Goal: Obtain resource: Obtain resource

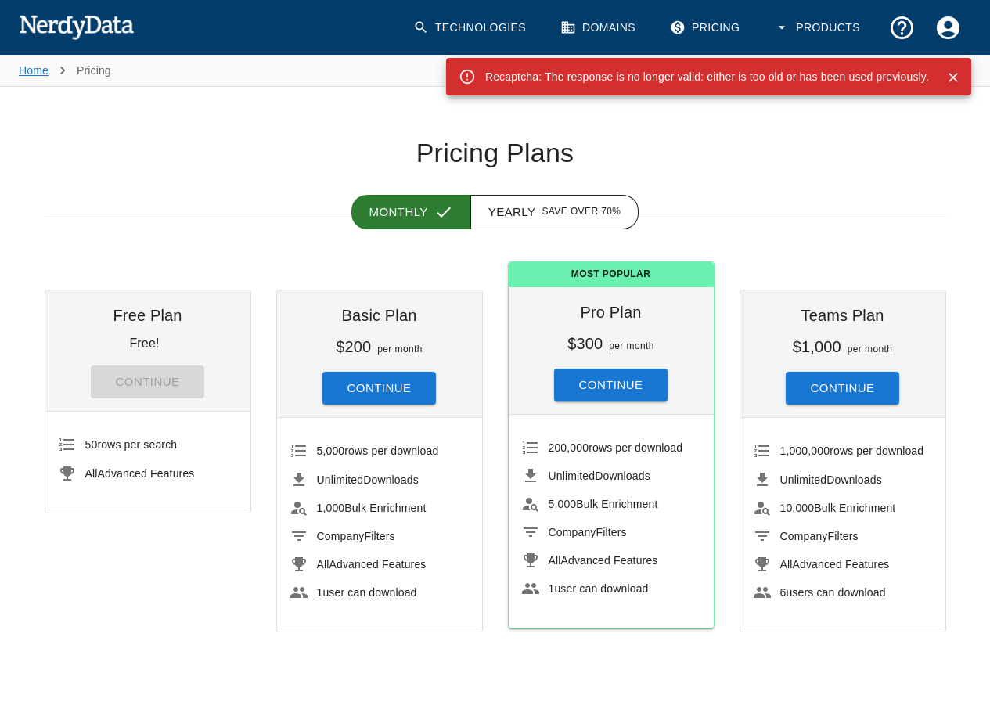
click at [28, 75] on link "Home" at bounding box center [34, 70] width 30 height 13
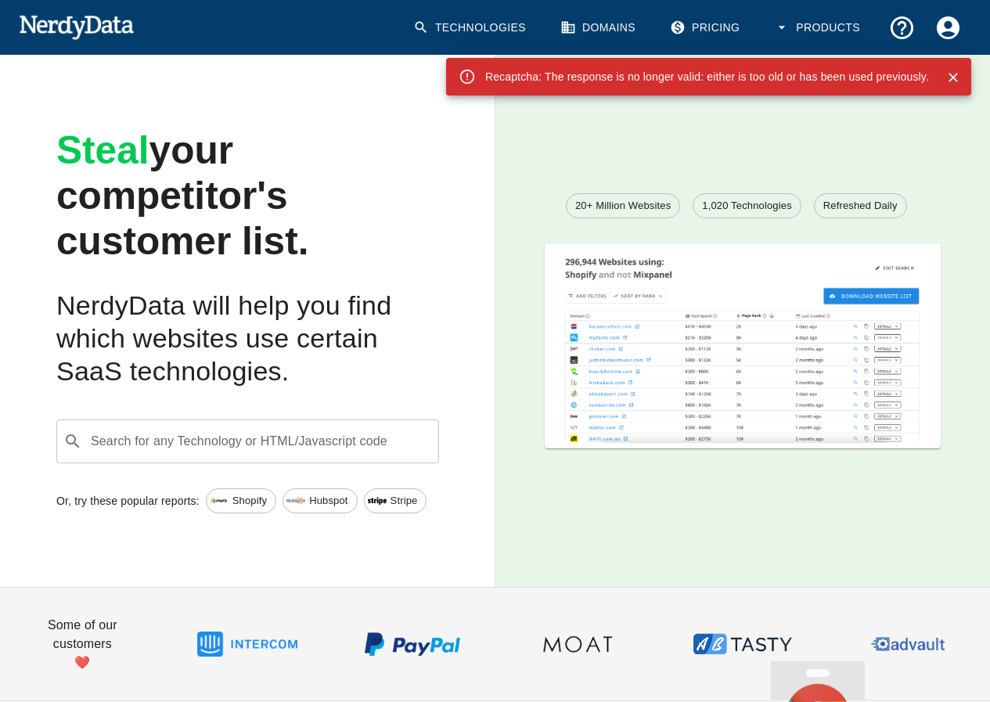
click at [266, 457] on div "​ Search for any Technology or HTML/Javascript code" at bounding box center [247, 442] width 383 height 44
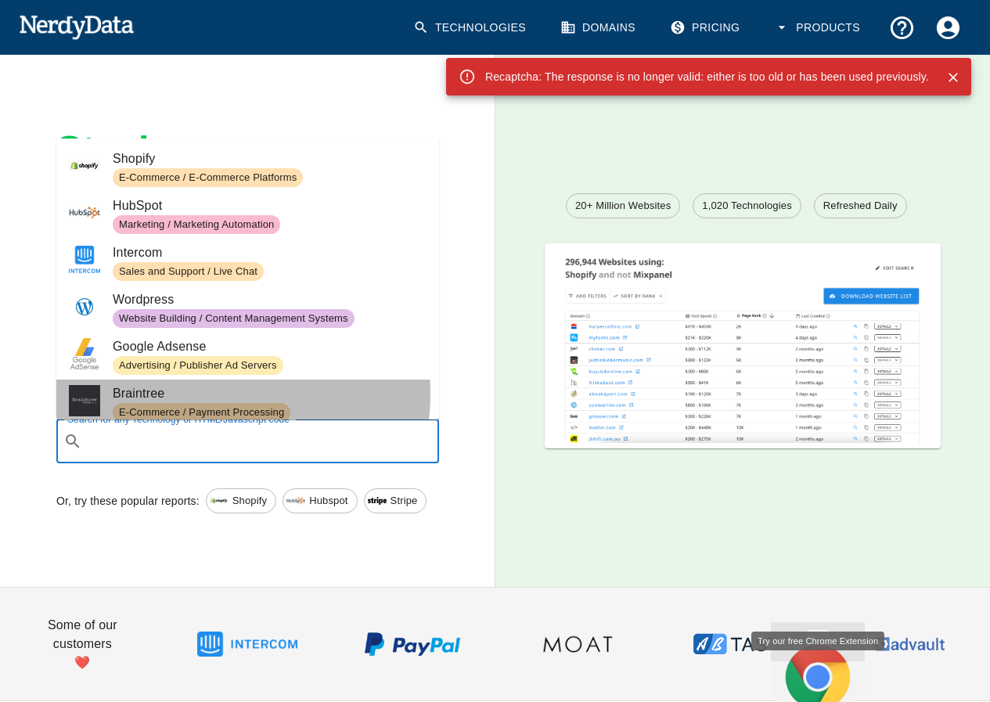
click at [209, 393] on span "Braintree" at bounding box center [270, 393] width 314 height 19
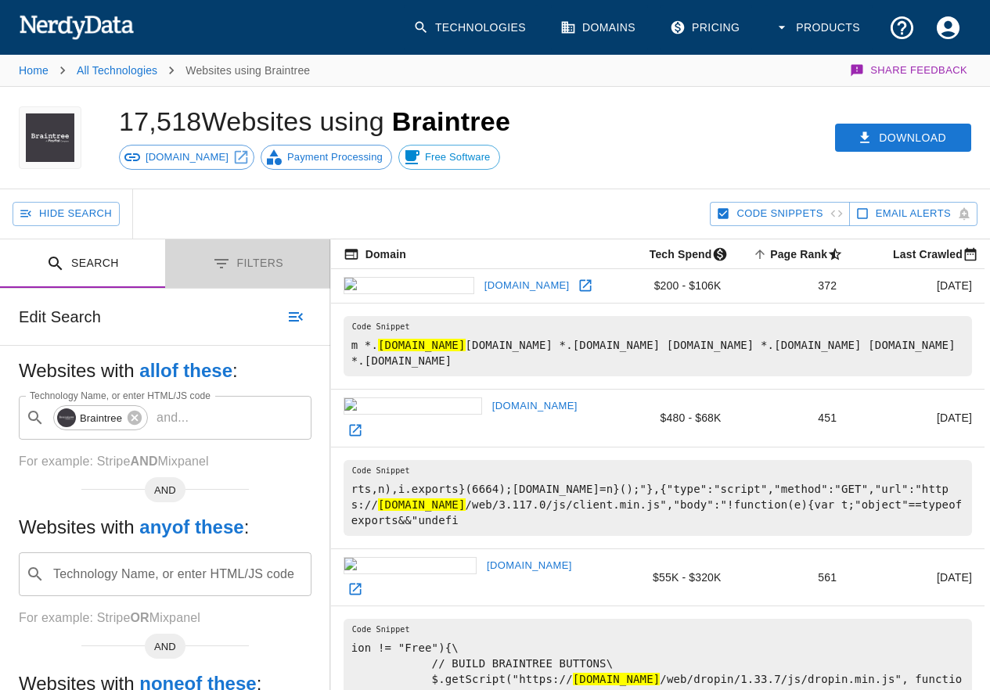
click at [247, 257] on button "Filters" at bounding box center [247, 264] width 165 height 49
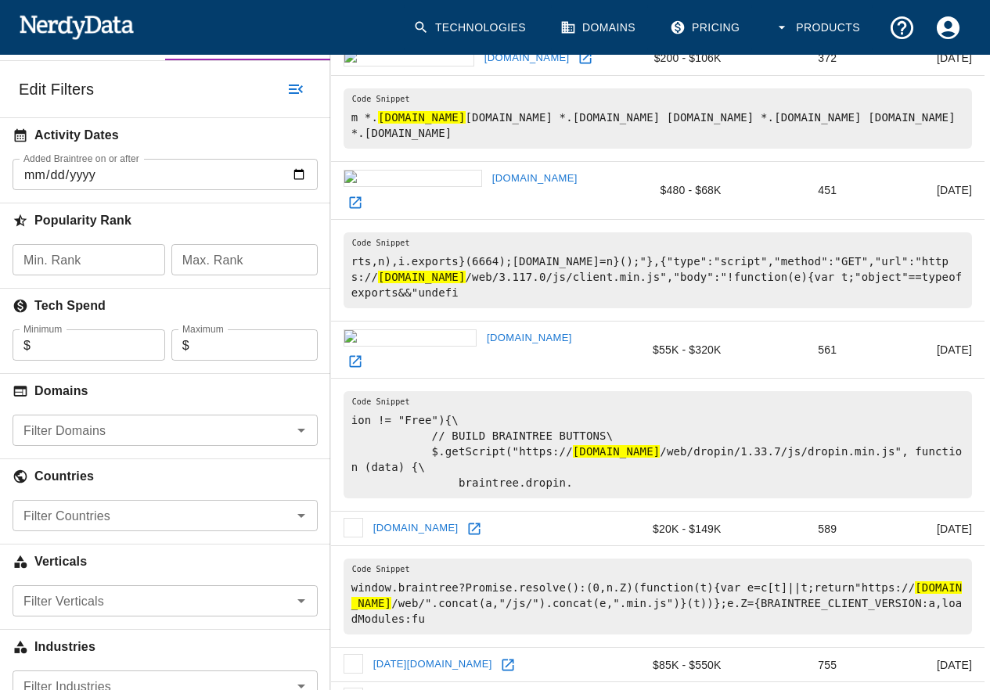
scroll to position [235, 0]
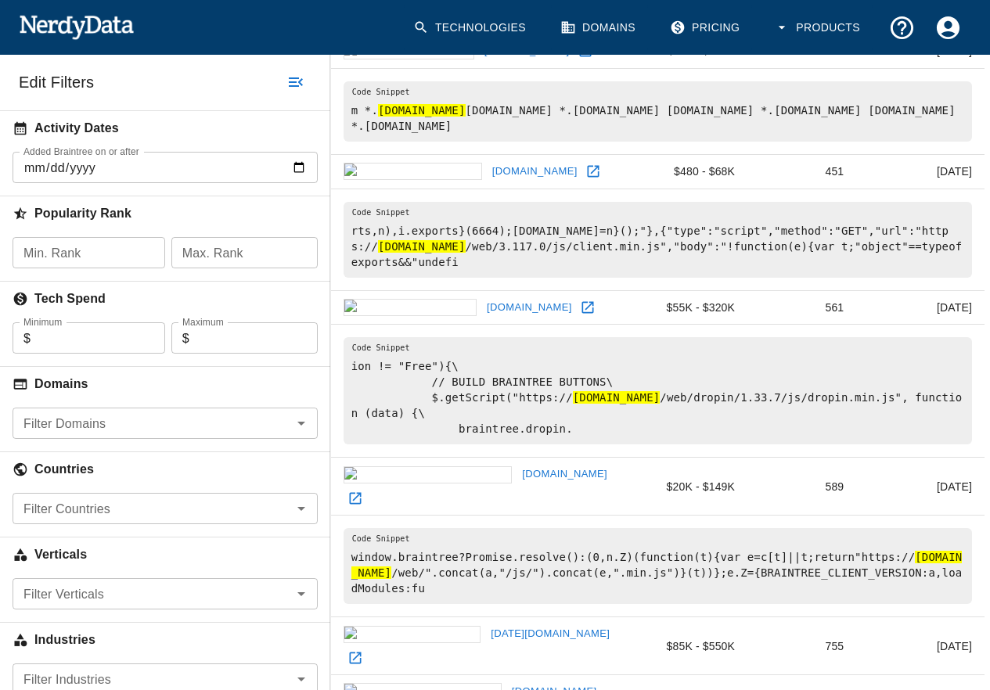
click at [278, 494] on div "Filter Countries" at bounding box center [165, 508] width 305 height 31
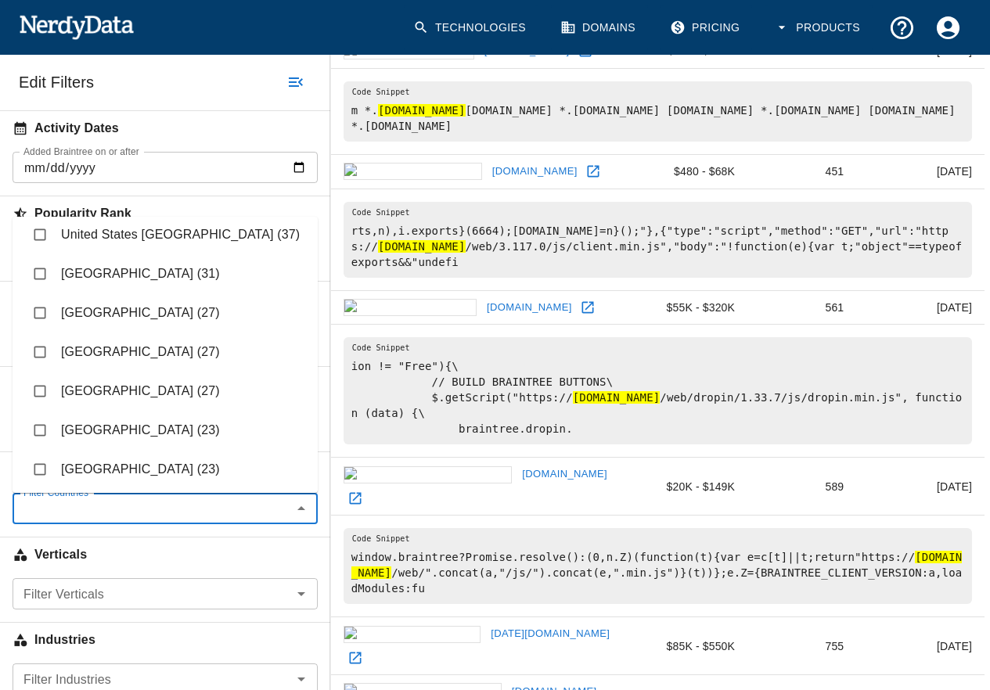
scroll to position [1879, 0]
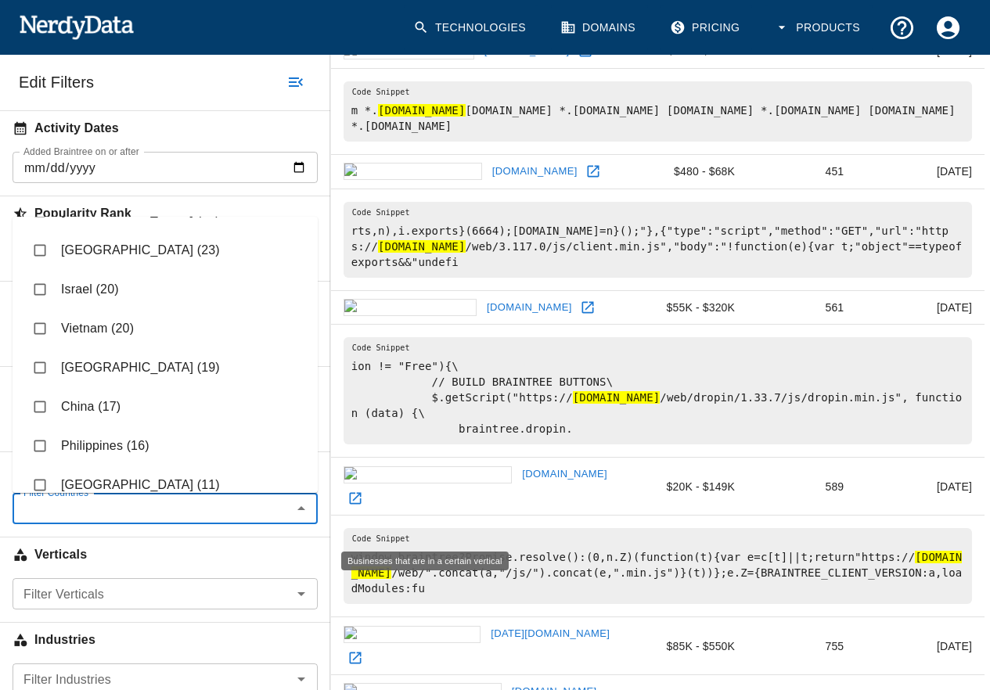
click at [174, 538] on h6 "Verticals" at bounding box center [165, 555] width 330 height 34
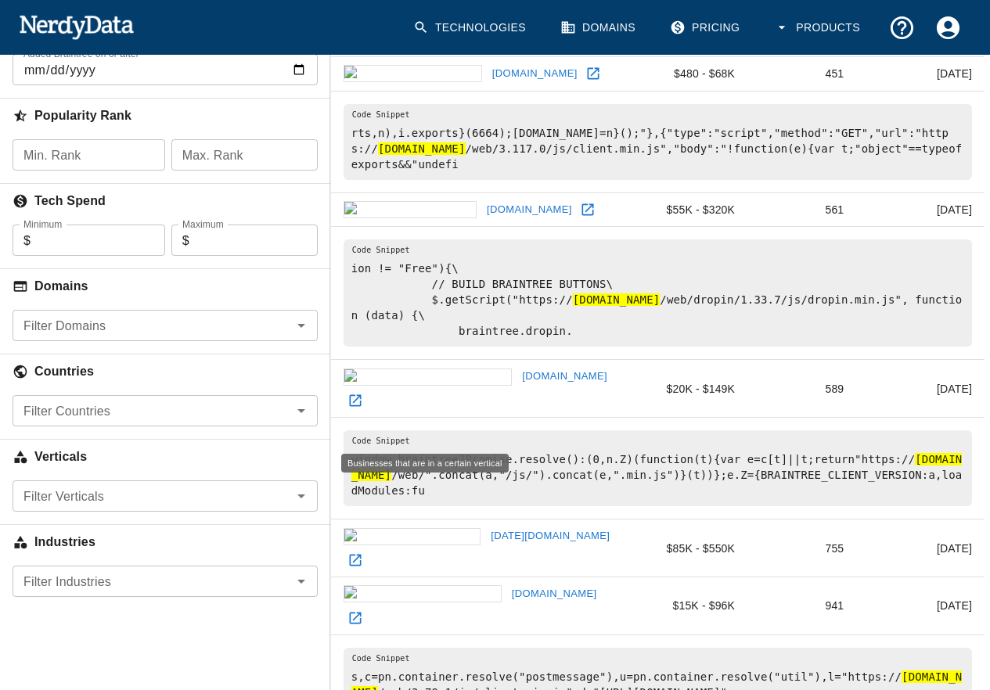
scroll to position [548, 0]
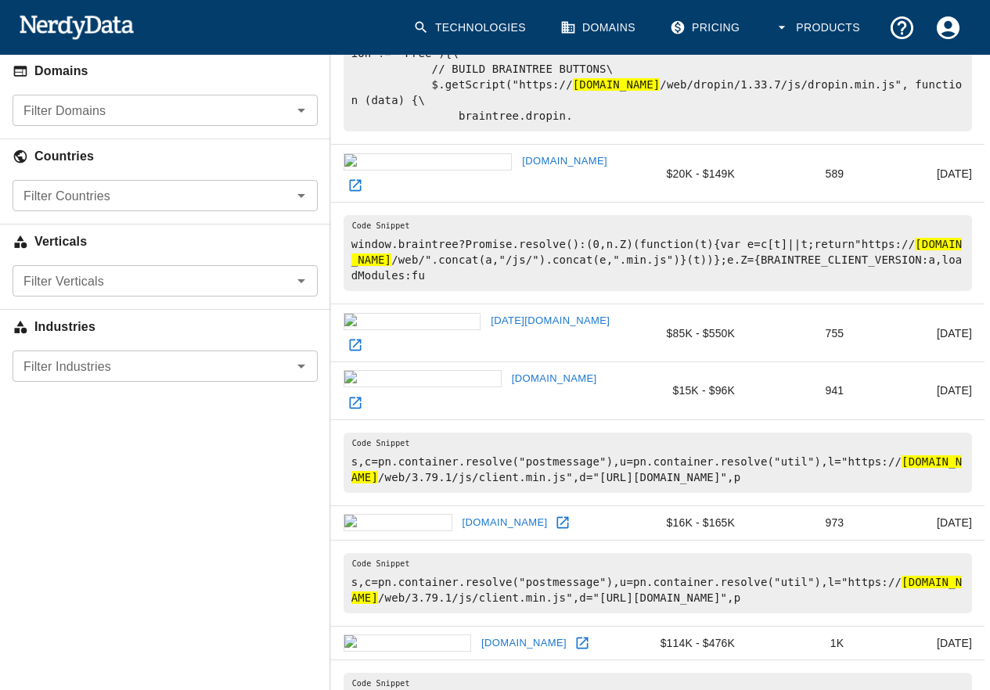
click at [252, 366] on input "Filter Industries" at bounding box center [152, 366] width 270 height 22
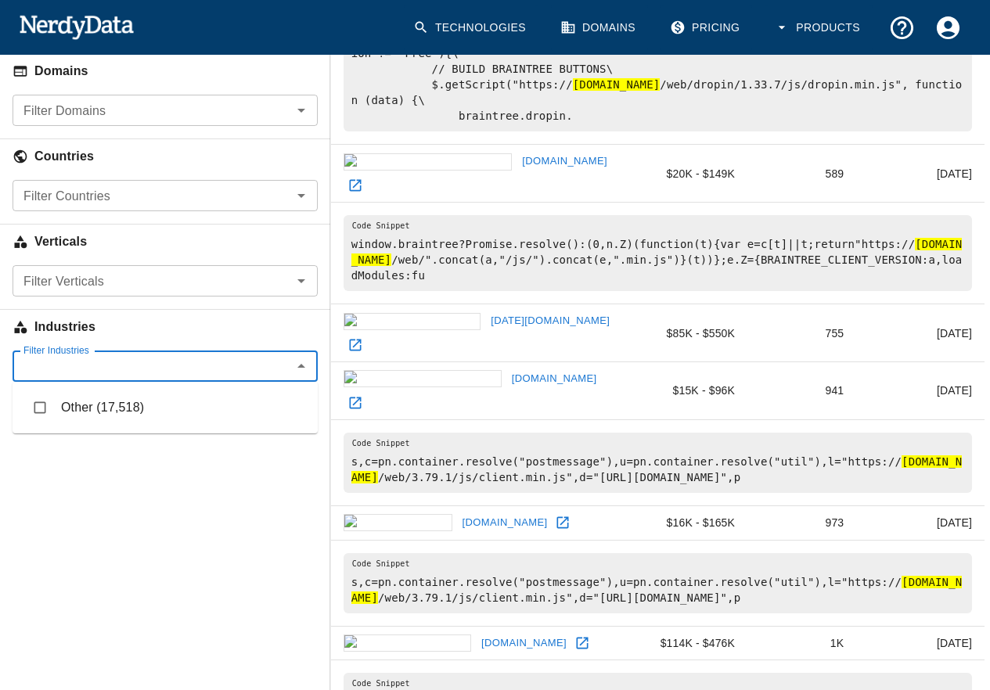
click at [252, 366] on input "Filter Industries" at bounding box center [152, 366] width 270 height 22
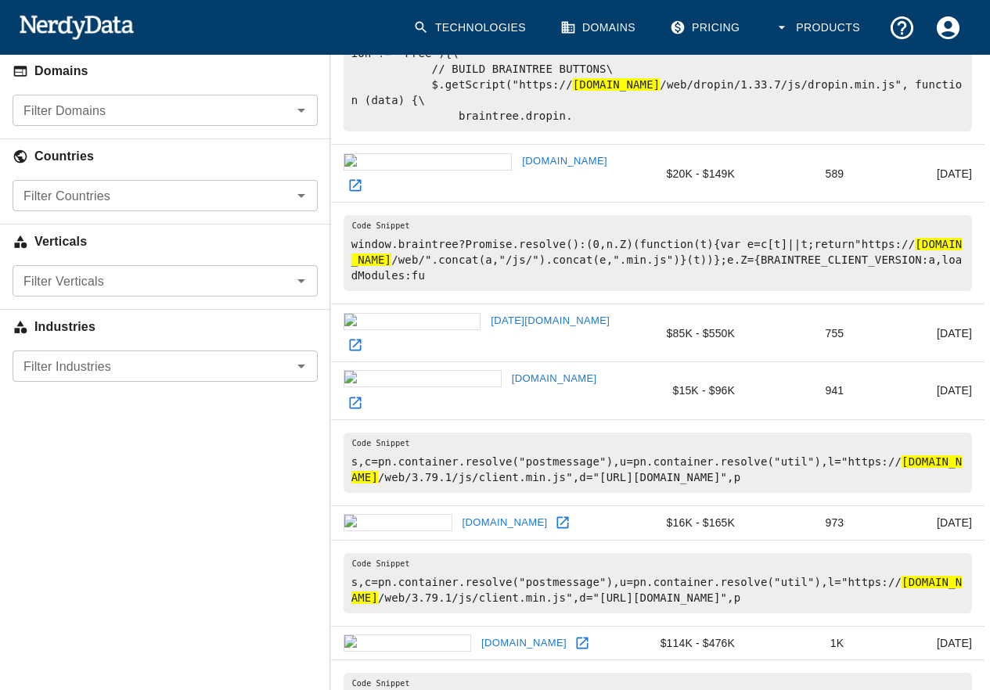
click at [349, 258] on pre "window.braintree?Promise.resolve():(0,n.Z)(function(t){var e=c[t]||t;return"htt…" at bounding box center [658, 253] width 629 height 76
click at [299, 264] on div "Verticals" at bounding box center [165, 238] width 330 height 54
click at [290, 276] on button "Open" at bounding box center [301, 281] width 22 height 22
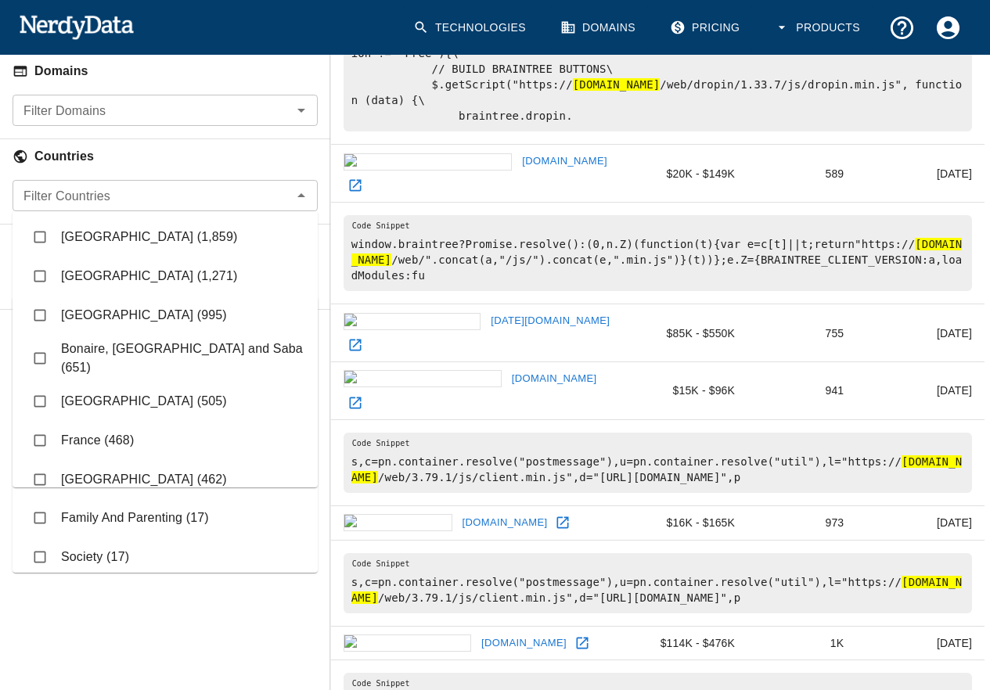
click at [253, 117] on input "Filter Domains" at bounding box center [152, 110] width 270 height 22
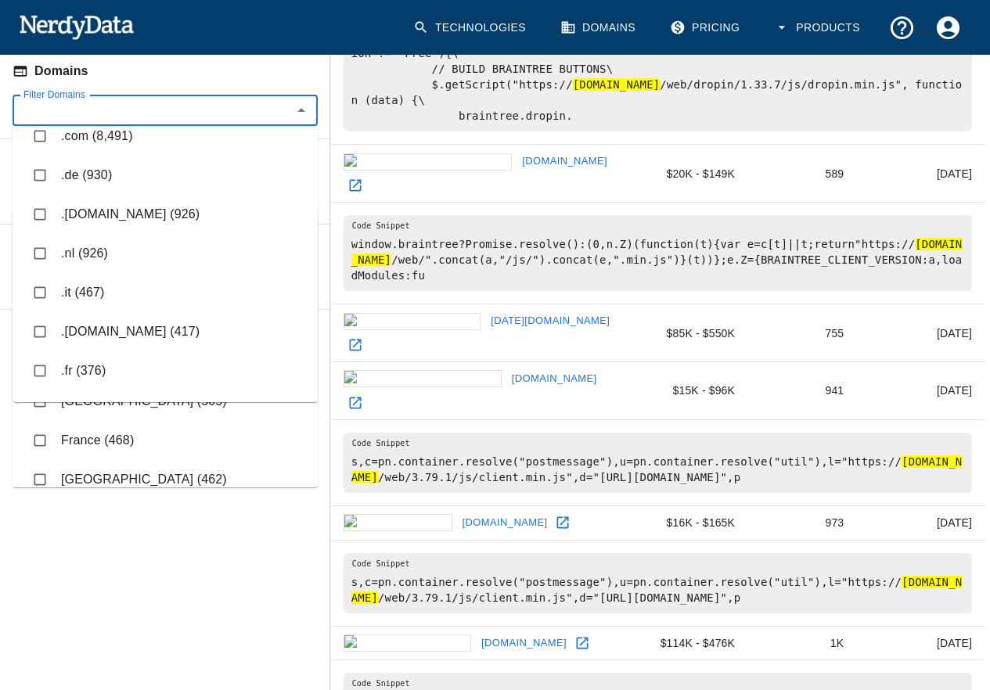
scroll to position [0, 0]
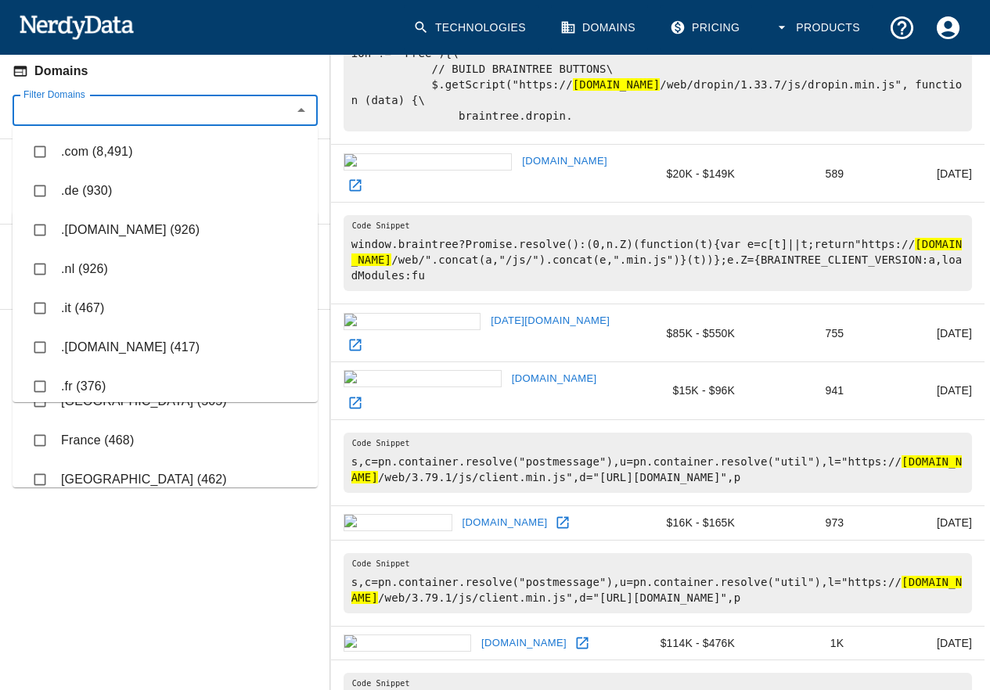
click at [166, 297] on li ".it (467)" at bounding box center [165, 308] width 305 height 39
checkbox input "true"
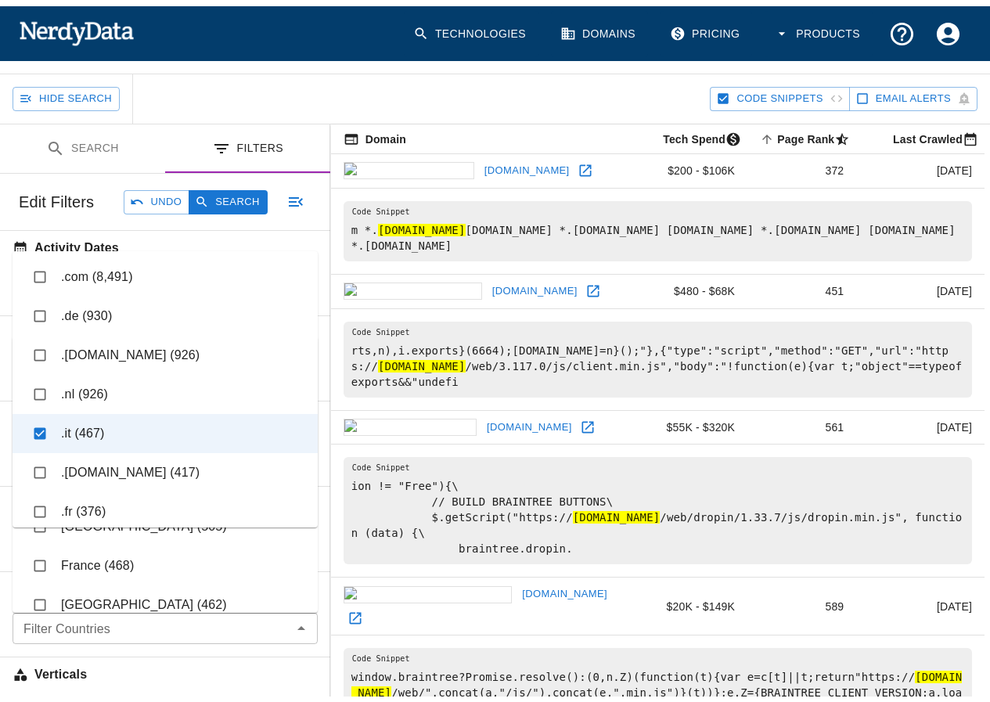
scroll to position [78, 0]
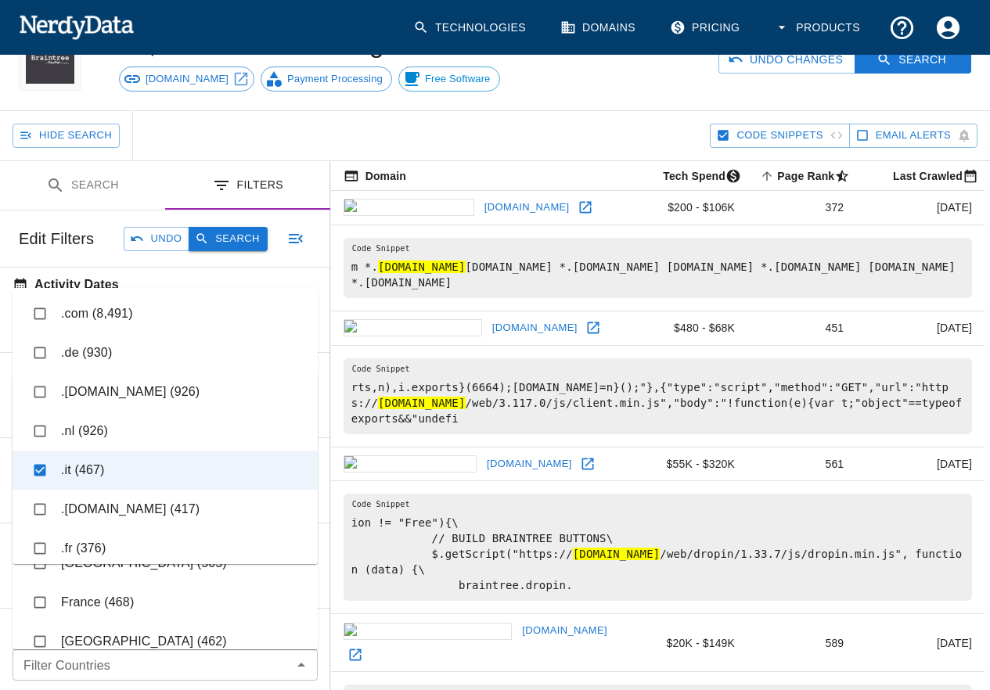
click at [232, 233] on button "Search" at bounding box center [228, 239] width 78 height 24
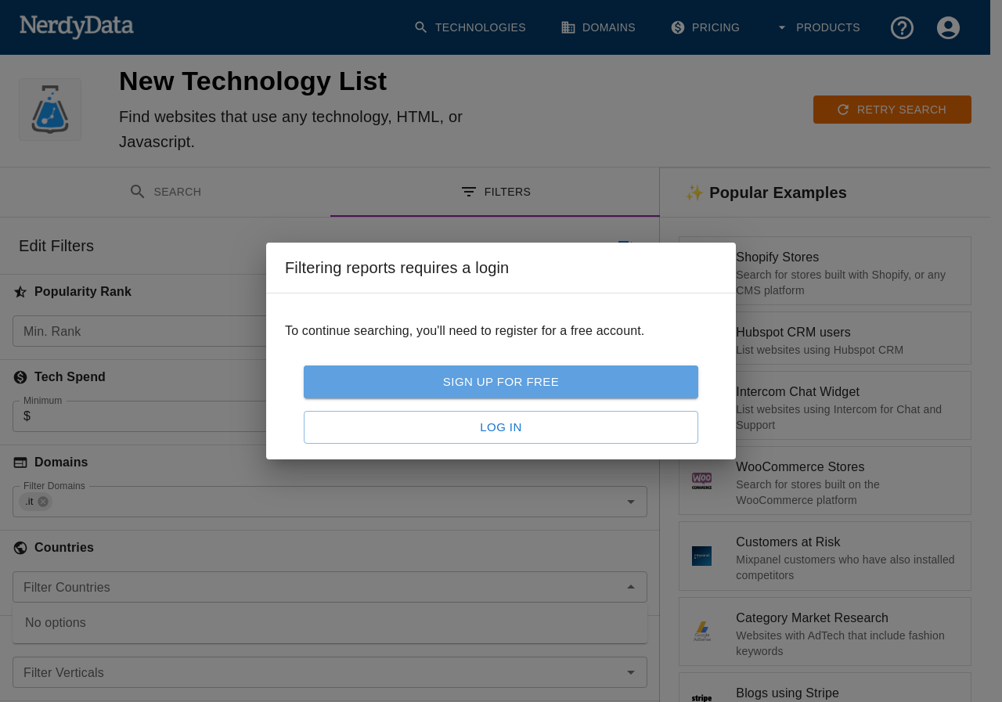
click at [521, 384] on link "Sign Up For Free" at bounding box center [501, 382] width 395 height 33
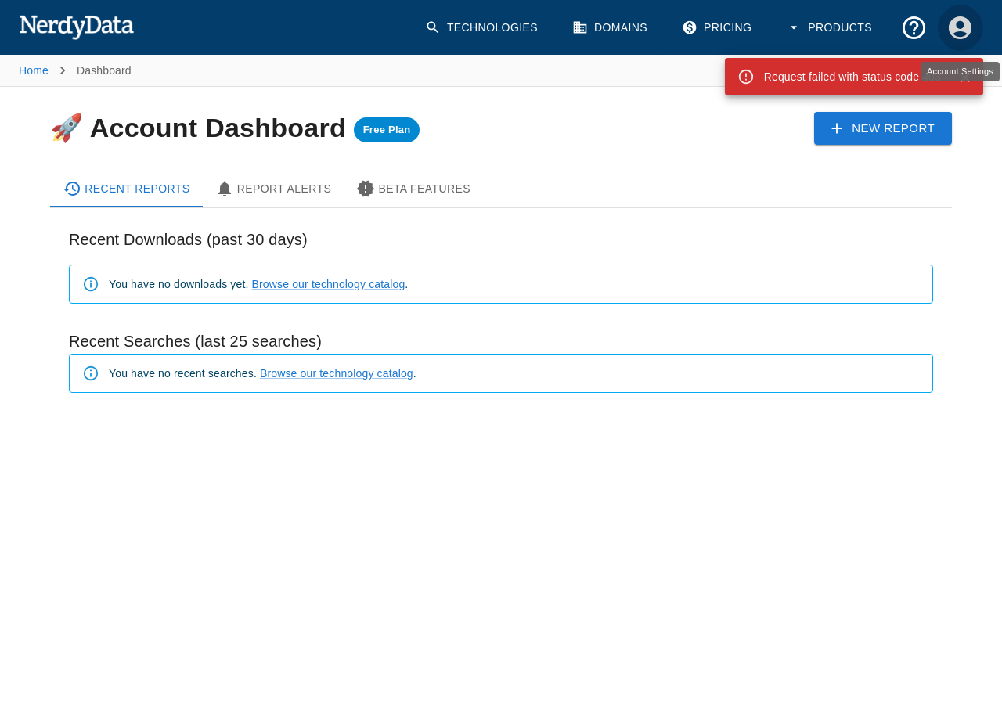
click at [962, 23] on icon "Account Settings" at bounding box center [959, 27] width 27 height 27
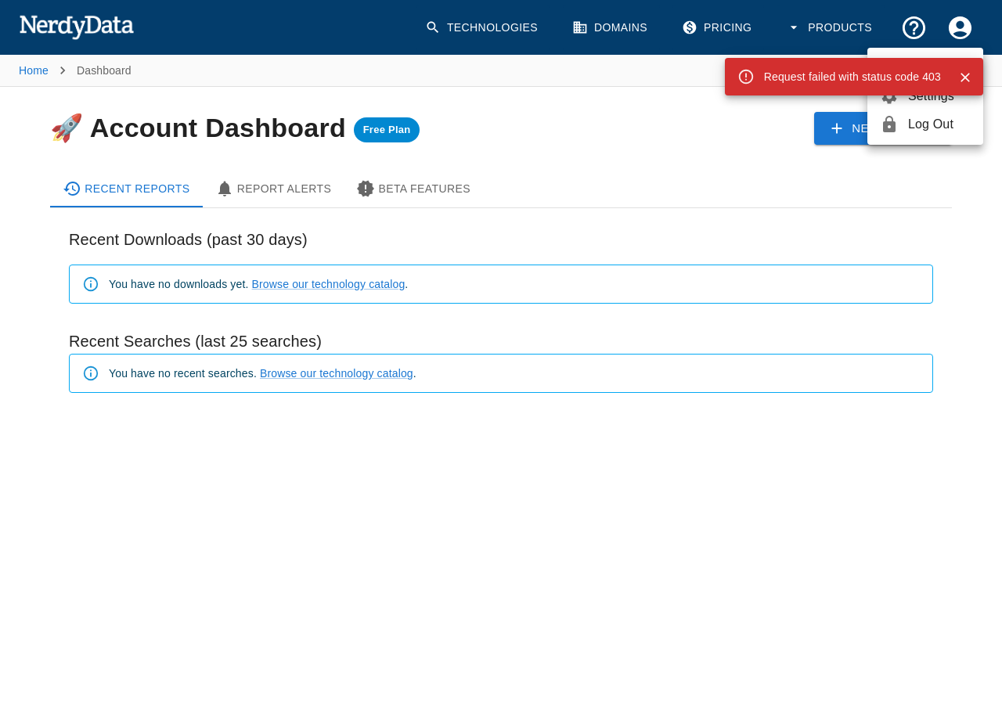
click at [806, 190] on div at bounding box center [501, 351] width 1002 height 702
click at [860, 132] on link "New Report" at bounding box center [883, 128] width 138 height 33
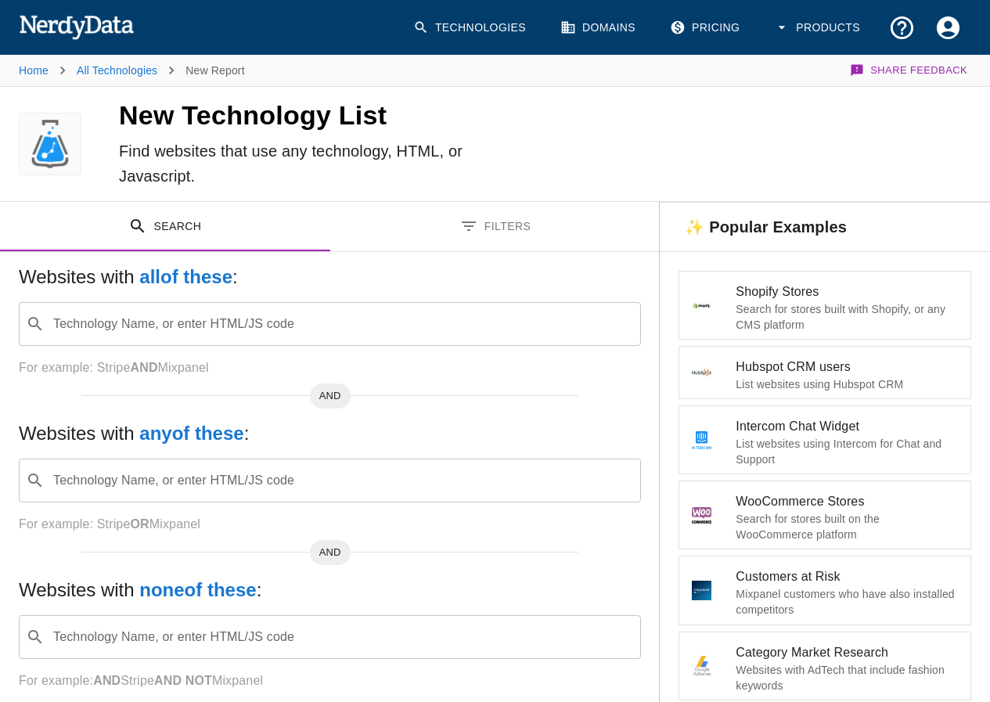
click at [231, 327] on input "Technology Name, or enter HTML/JS code" at bounding box center [342, 324] width 583 height 30
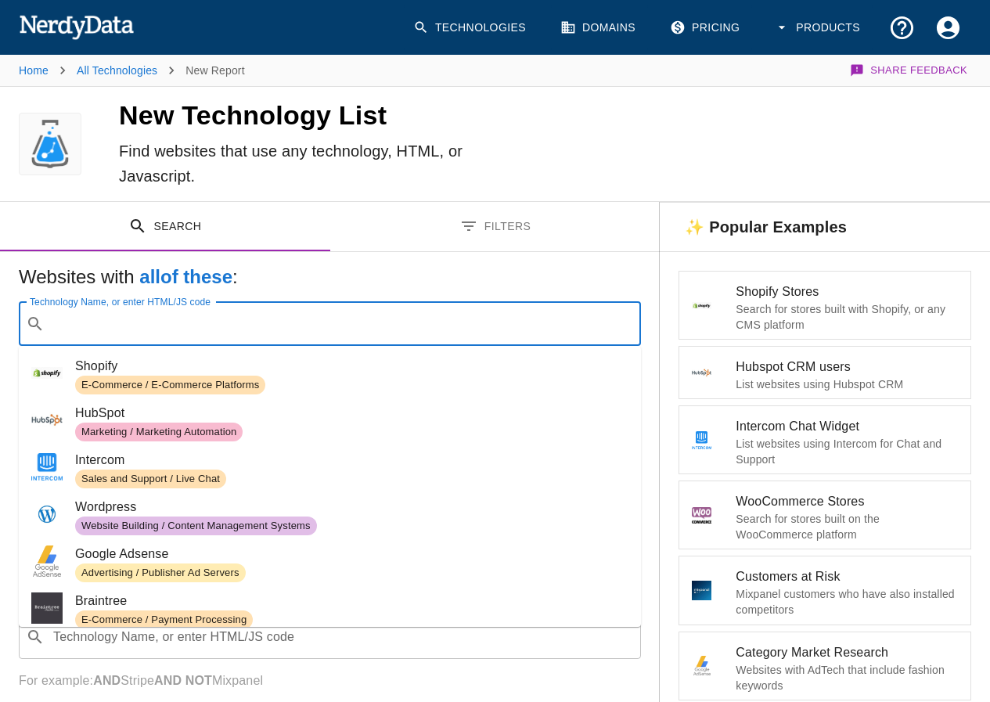
click at [111, 600] on span "Braintree" at bounding box center [351, 601] width 553 height 19
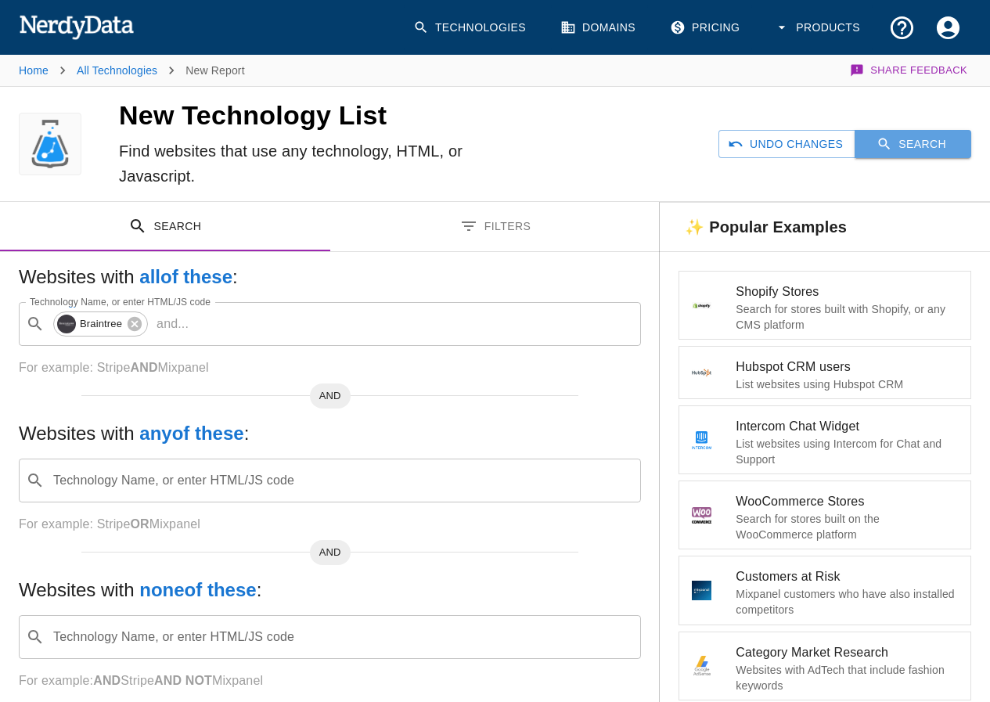
click at [915, 139] on button "Search" at bounding box center [913, 144] width 117 height 29
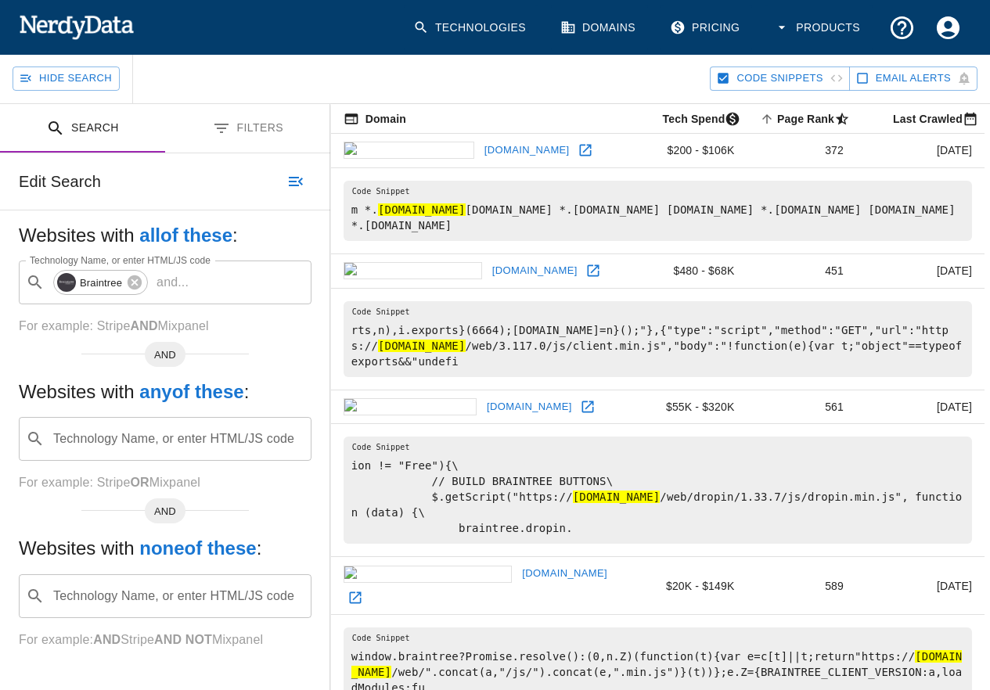
scroll to position [157, 0]
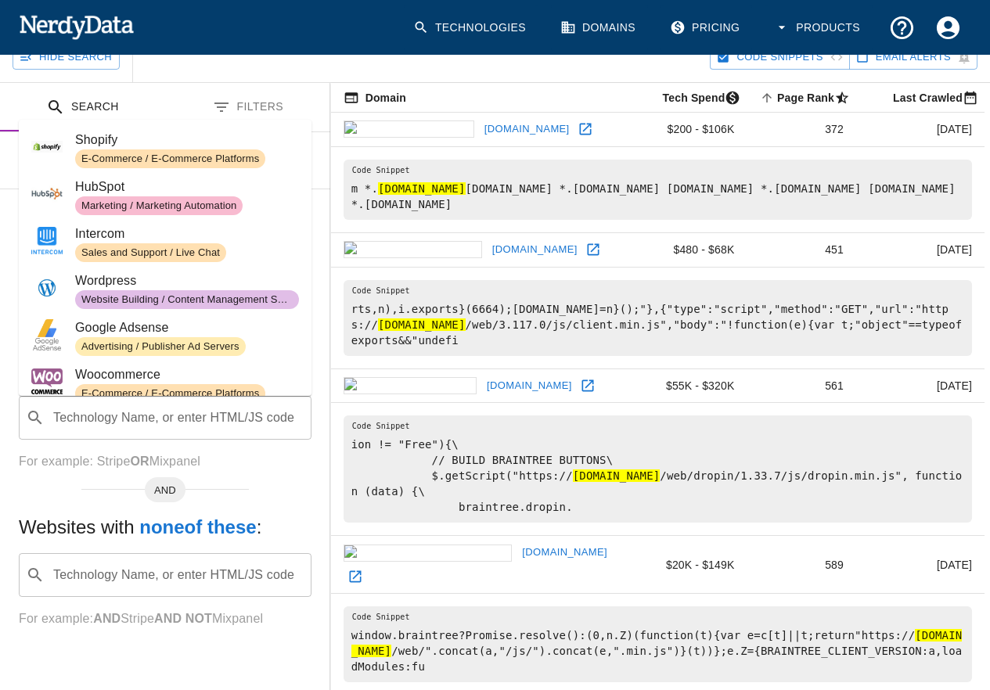
click at [258, 396] on div "​ Technology Name, or enter HTML/JS code" at bounding box center [165, 418] width 293 height 44
click at [265, 441] on div "Websites with any of these : Technology Name, or enter HTML/JS code ​ Technolog…" at bounding box center [165, 415] width 293 height 113
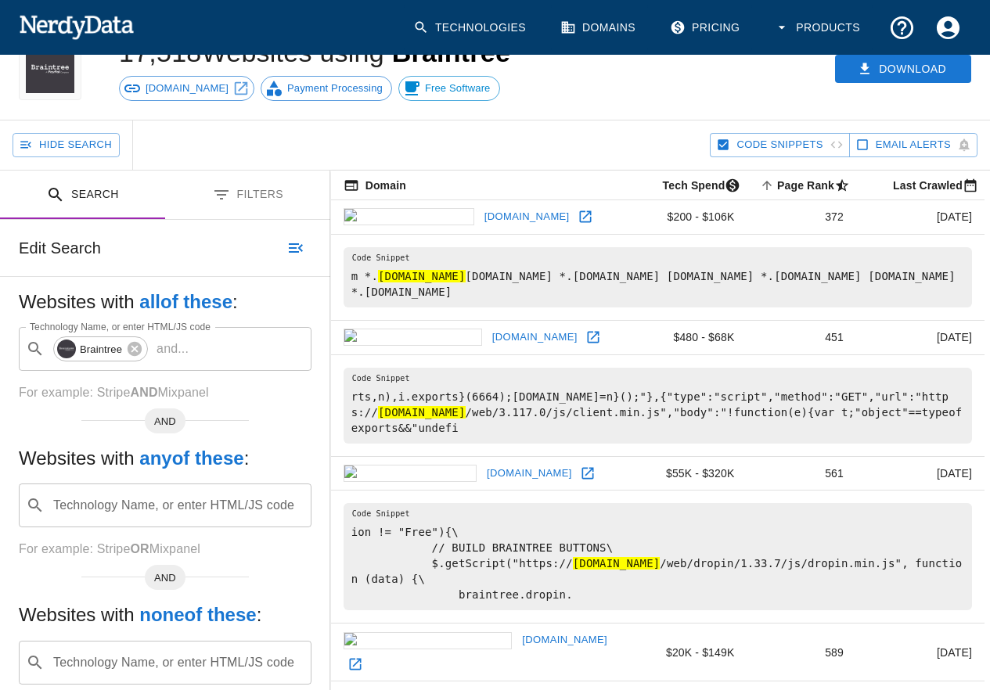
scroll to position [0, 0]
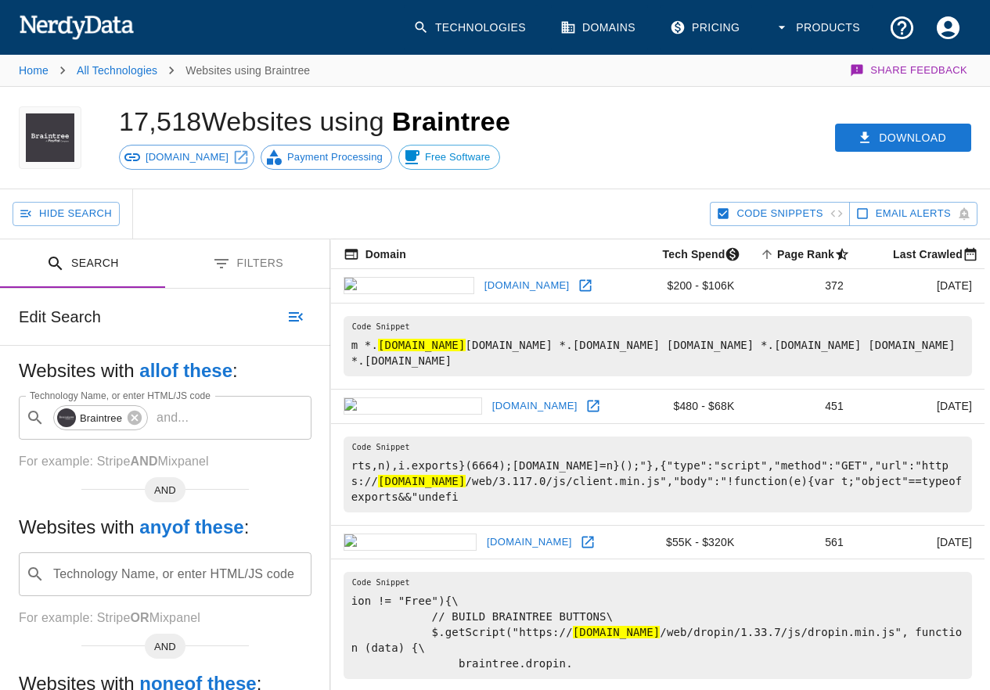
click at [251, 269] on button "Filters" at bounding box center [247, 264] width 165 height 49
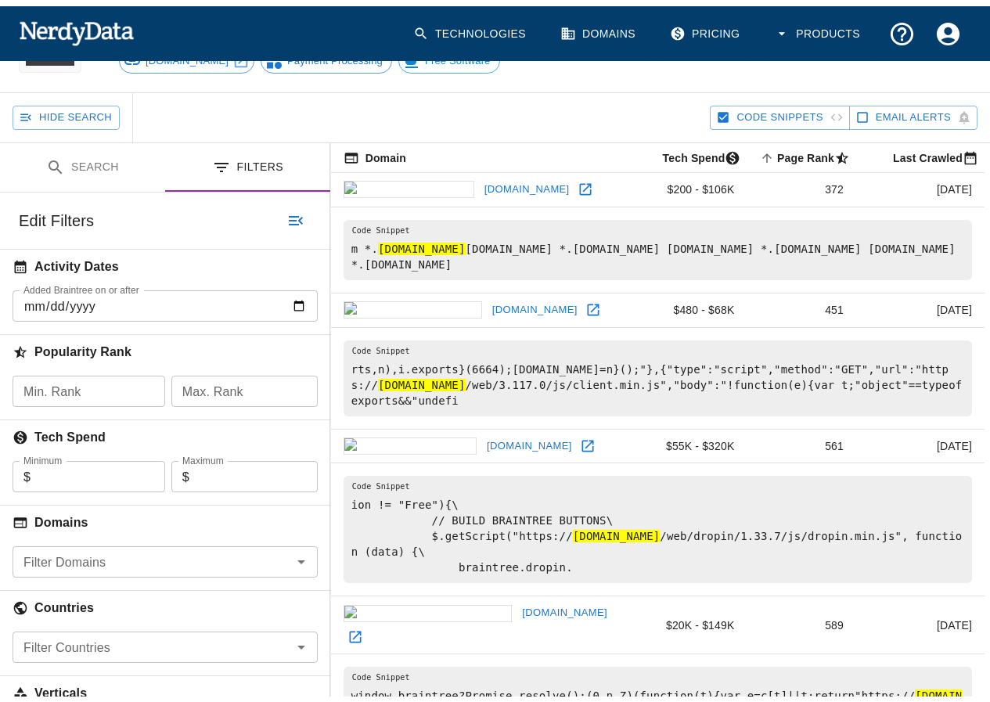
scroll to position [235, 0]
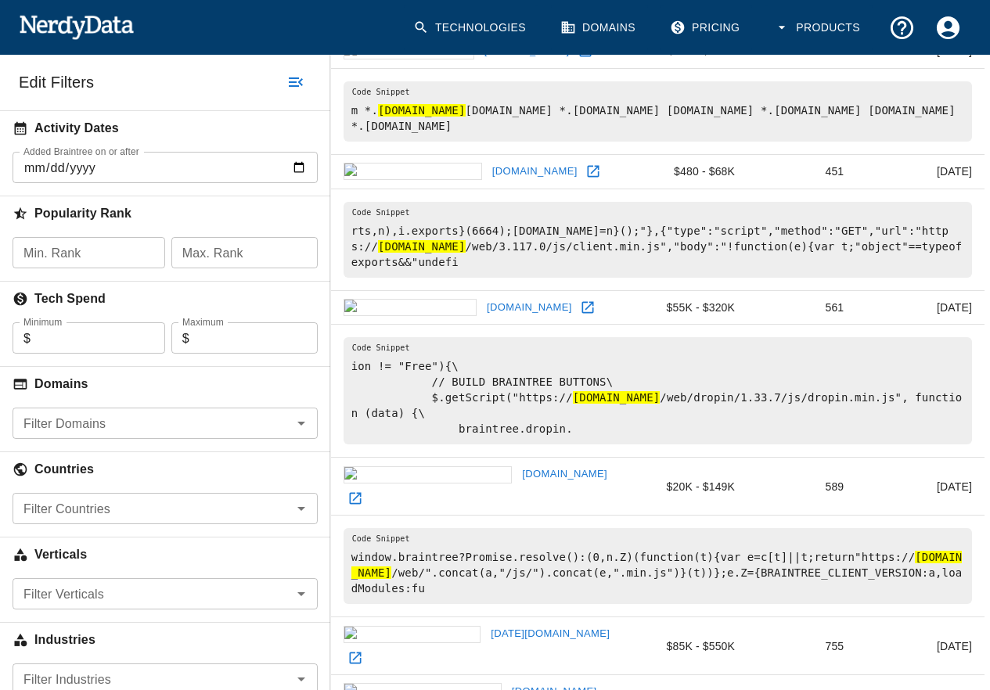
click at [263, 504] on input "Filter Countries" at bounding box center [152, 509] width 270 height 22
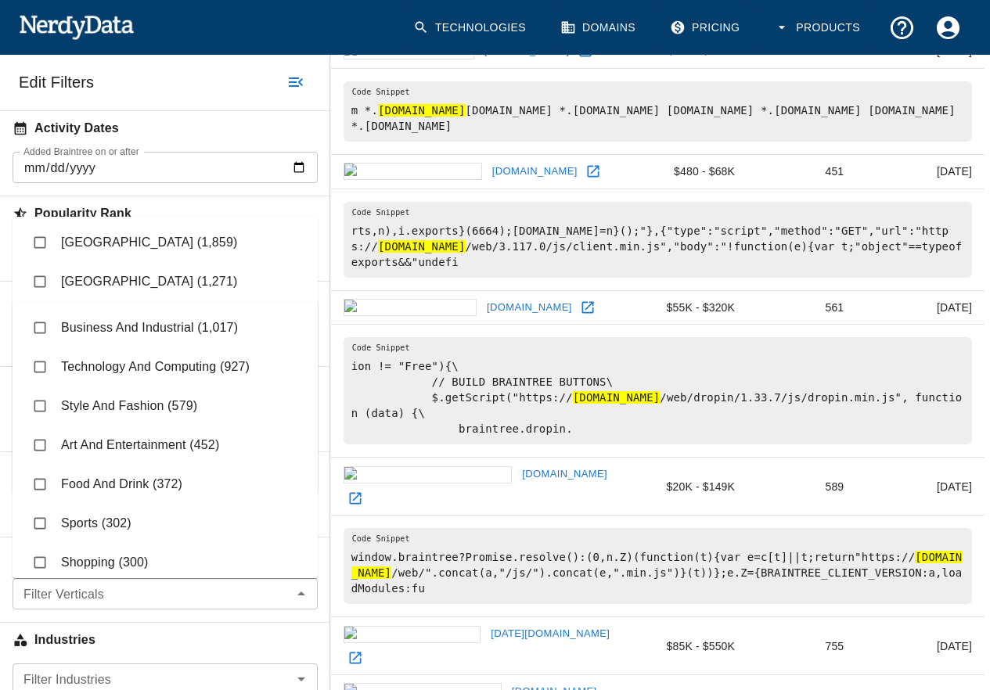
click at [235, 608] on div "Filter Verticals" at bounding box center [165, 594] width 305 height 31
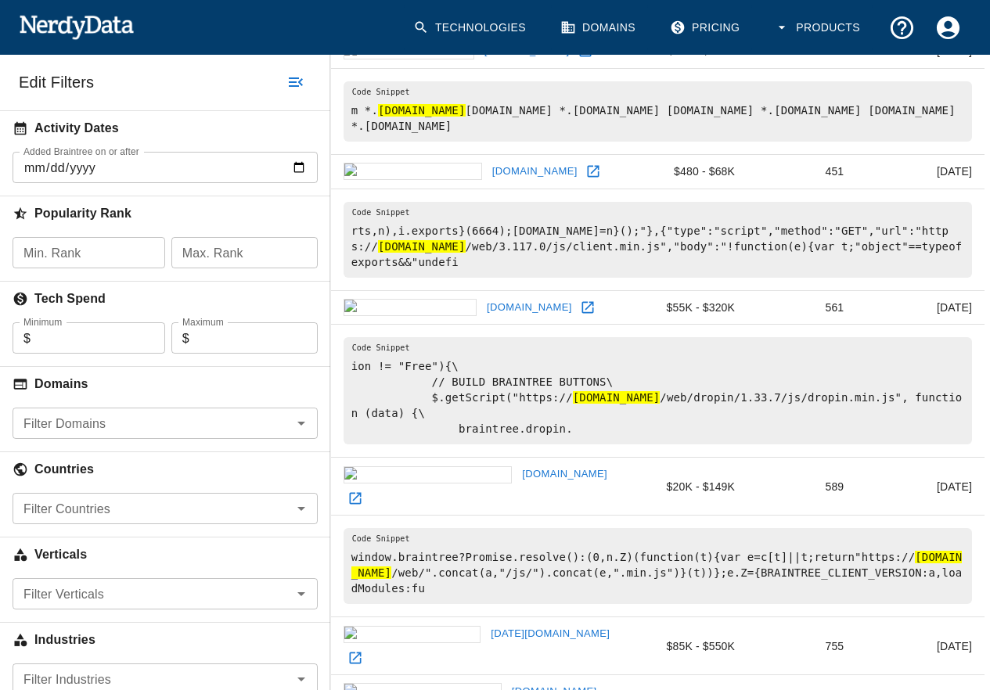
click at [226, 614] on div "Industries" at bounding box center [165, 637] width 330 height 54
click at [276, 416] on input "Filter Domains" at bounding box center [152, 424] width 270 height 22
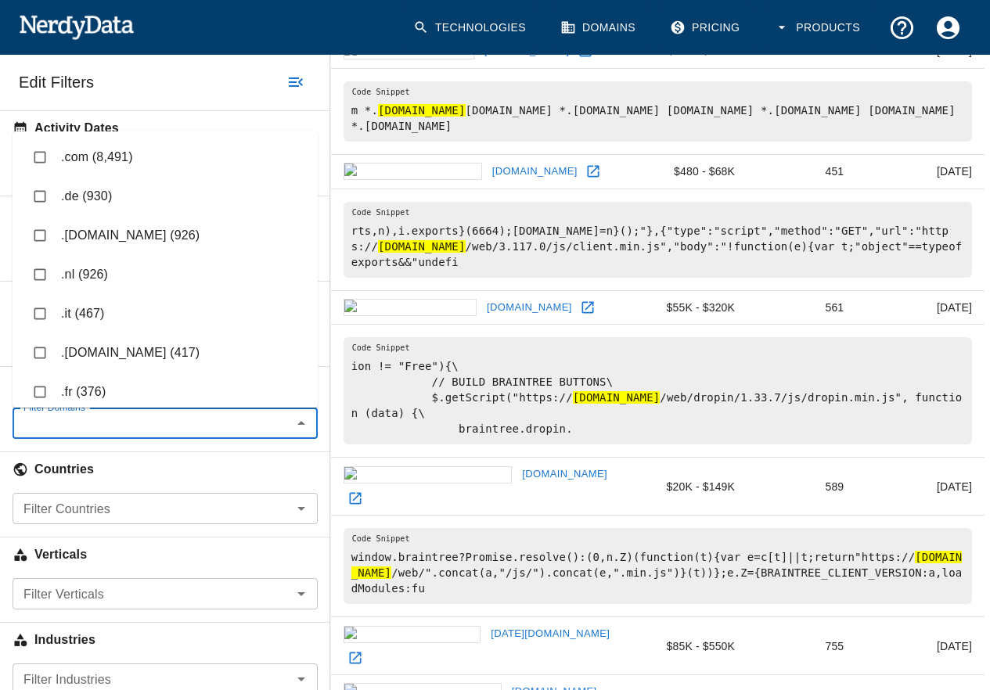
click at [171, 328] on li ".it (467)" at bounding box center [165, 313] width 305 height 39
checkbox input "true"
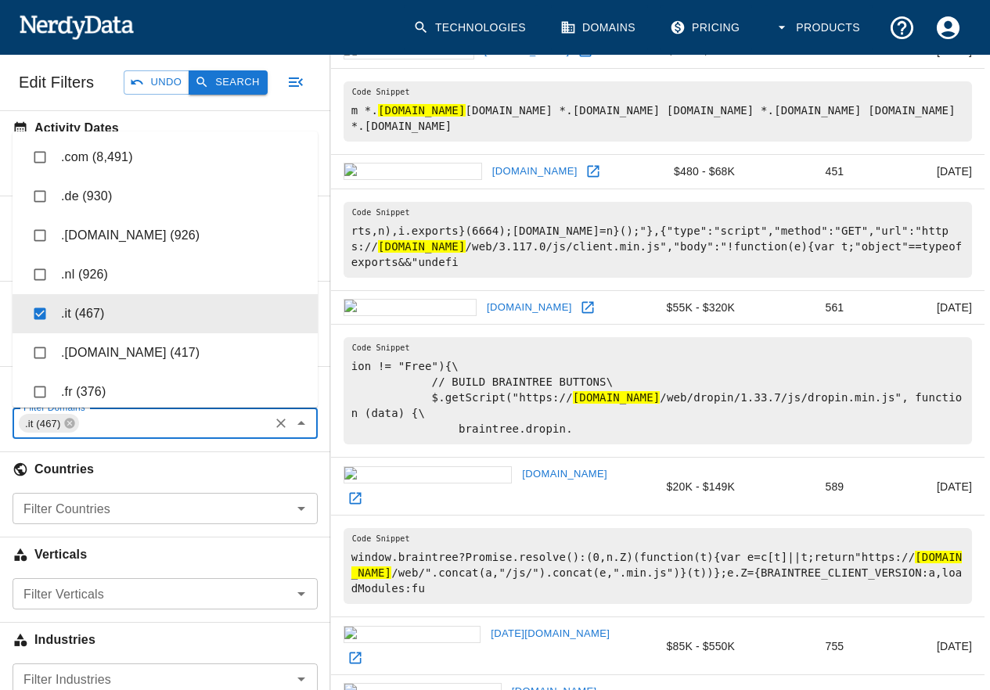
click at [258, 81] on button "Search" at bounding box center [228, 82] width 78 height 24
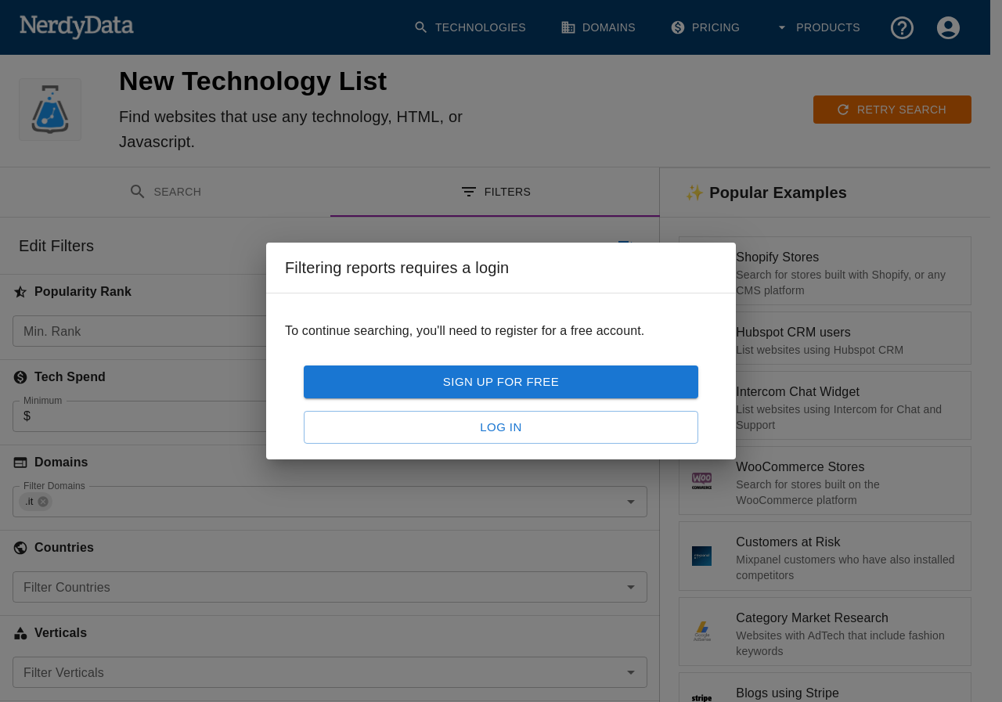
click at [493, 429] on link "Log In" at bounding box center [501, 427] width 395 height 33
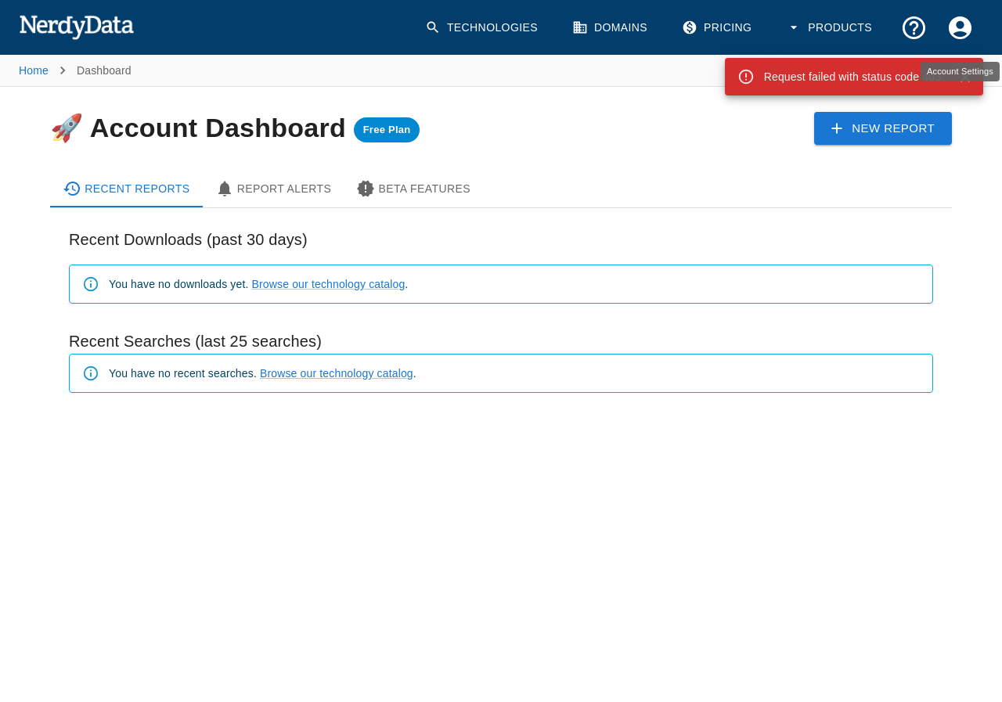
click at [946, 31] on icon "Account Settings" at bounding box center [959, 27] width 27 height 27
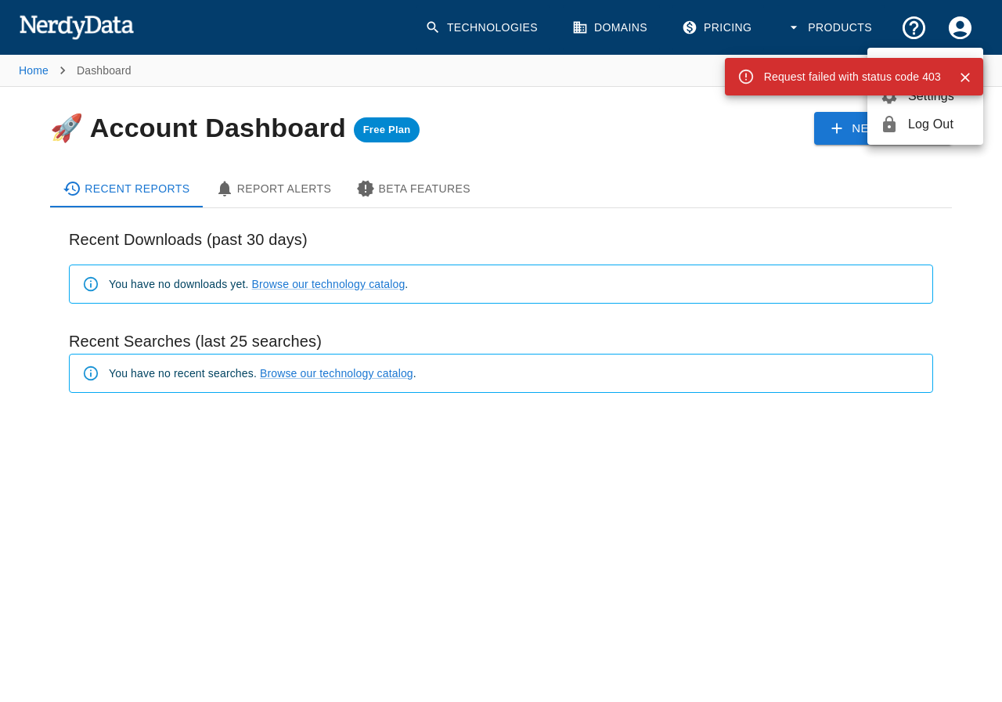
click at [910, 130] on span "Log Out" at bounding box center [939, 124] width 63 height 19
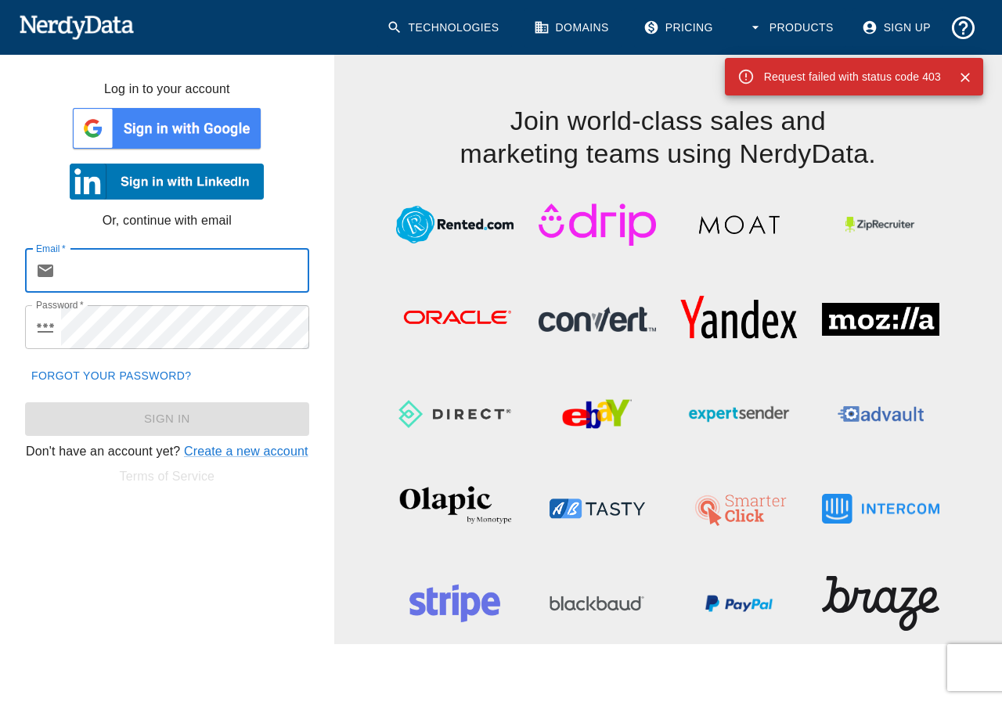
click at [197, 124] on img at bounding box center [167, 128] width 194 height 47
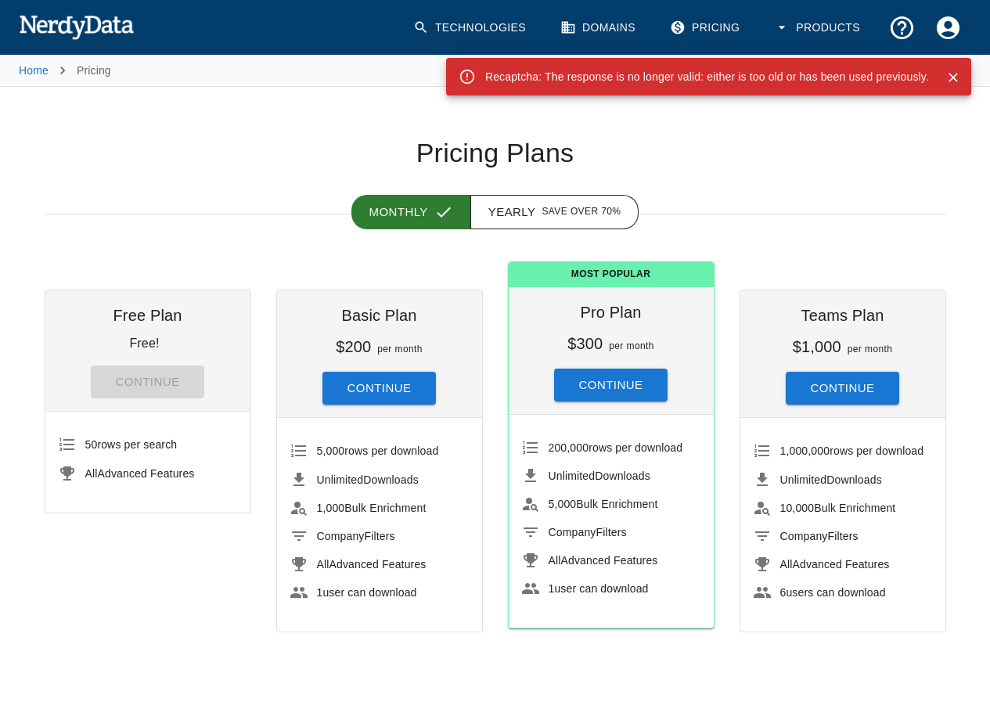
click at [57, 27] on img at bounding box center [76, 26] width 115 height 31
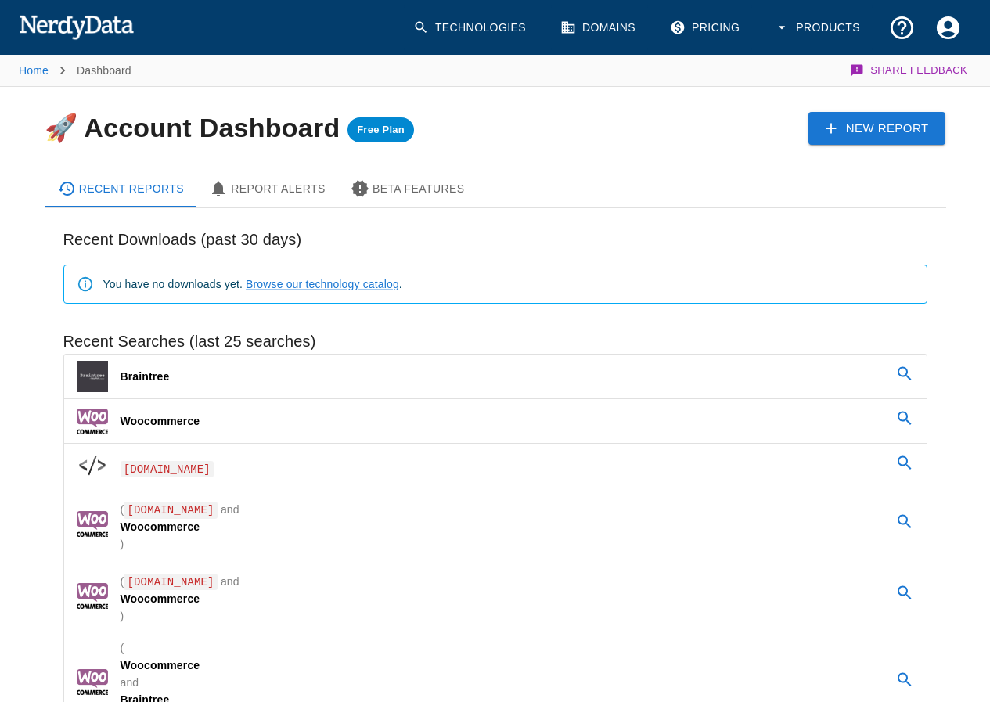
click at [254, 409] on link "Woocommerce" at bounding box center [495, 421] width 863 height 44
click at [186, 420] on p "Woocommerce" at bounding box center [161, 421] width 80 height 16
click at [909, 421] on icon at bounding box center [905, 418] width 19 height 19
click at [838, 126] on icon at bounding box center [831, 128] width 17 height 17
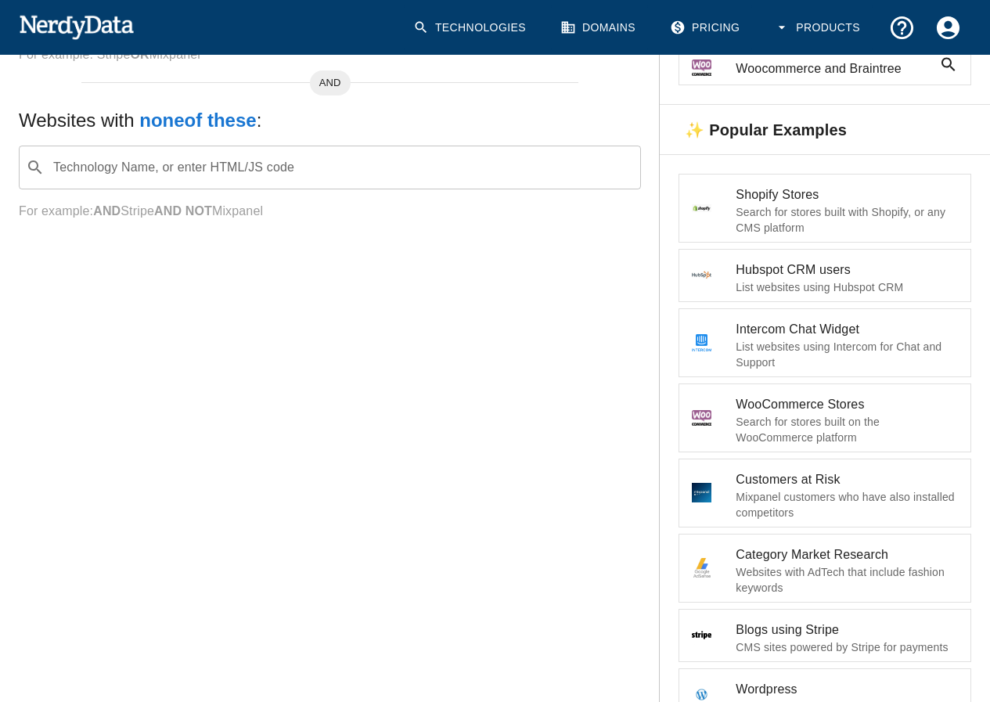
click at [798, 395] on span "WooCommerce Stores" at bounding box center [847, 404] width 222 height 19
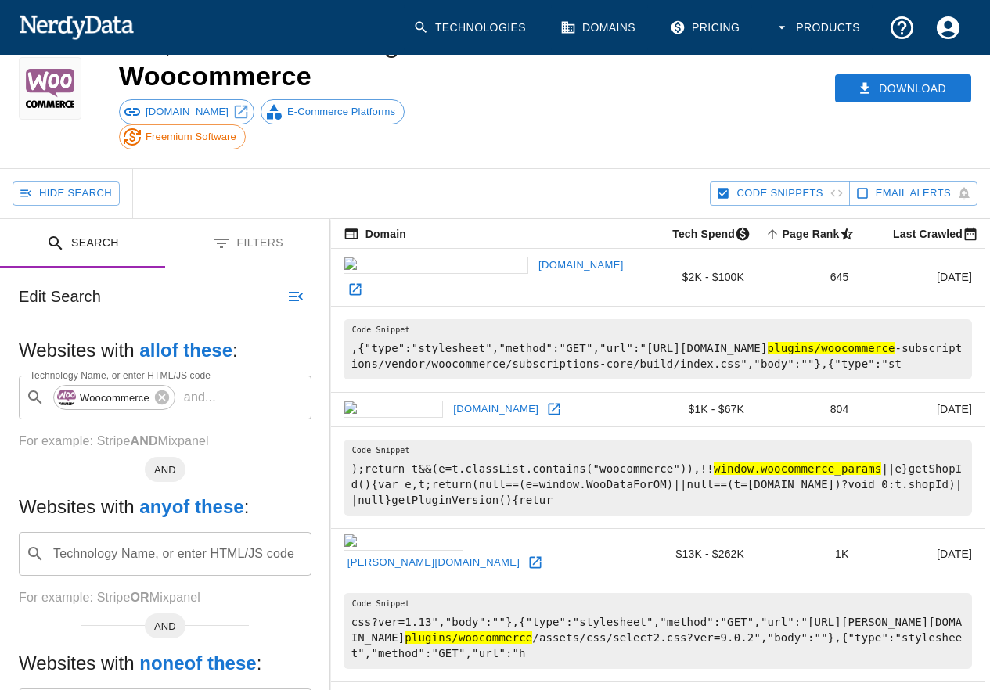
click at [276, 236] on button "Filters" at bounding box center [247, 243] width 165 height 49
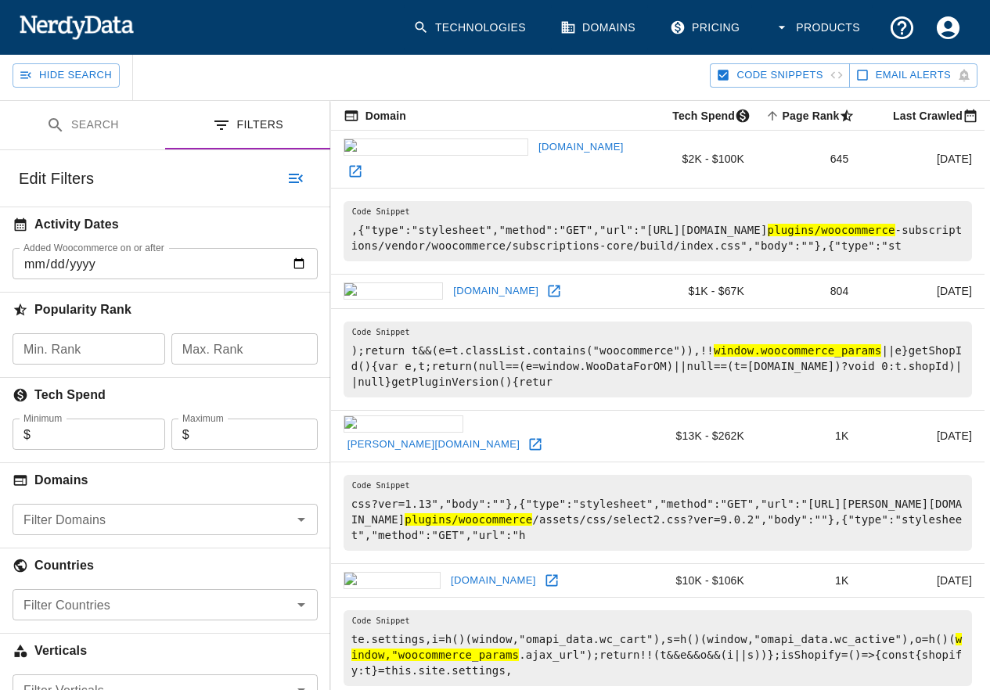
scroll to position [391, 0]
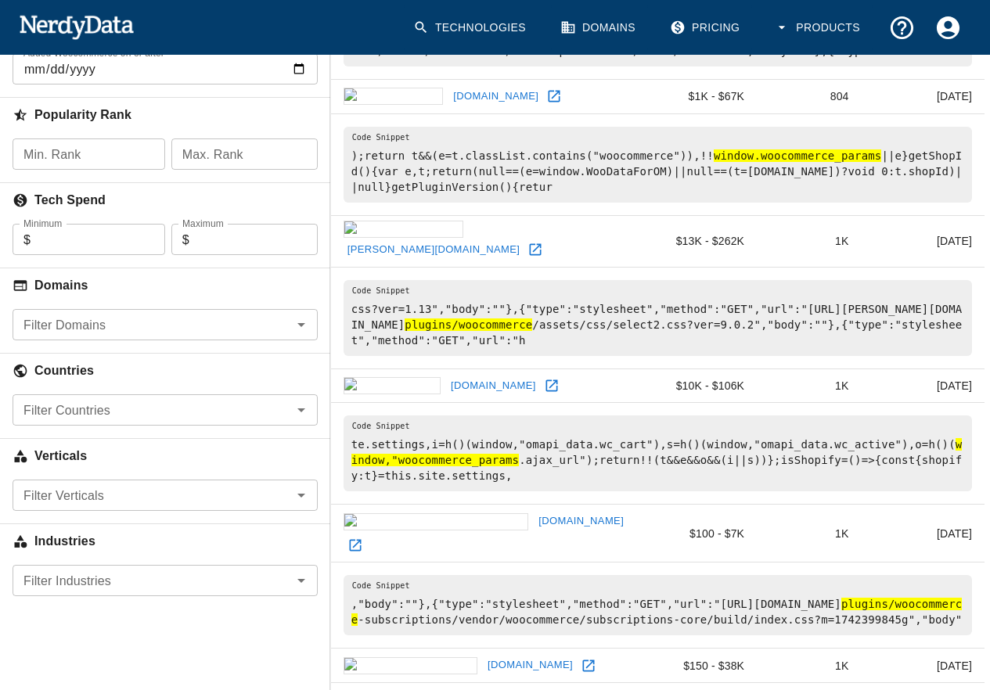
click at [298, 320] on icon "Open" at bounding box center [301, 324] width 19 height 19
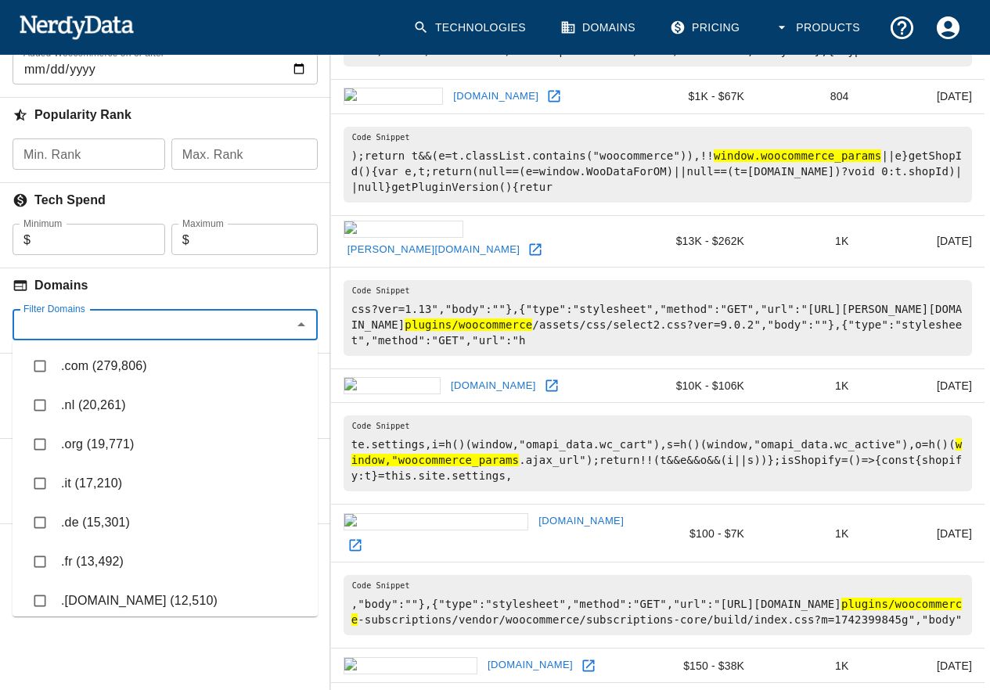
click at [258, 397] on li ".nl (20,261)" at bounding box center [165, 405] width 305 height 39
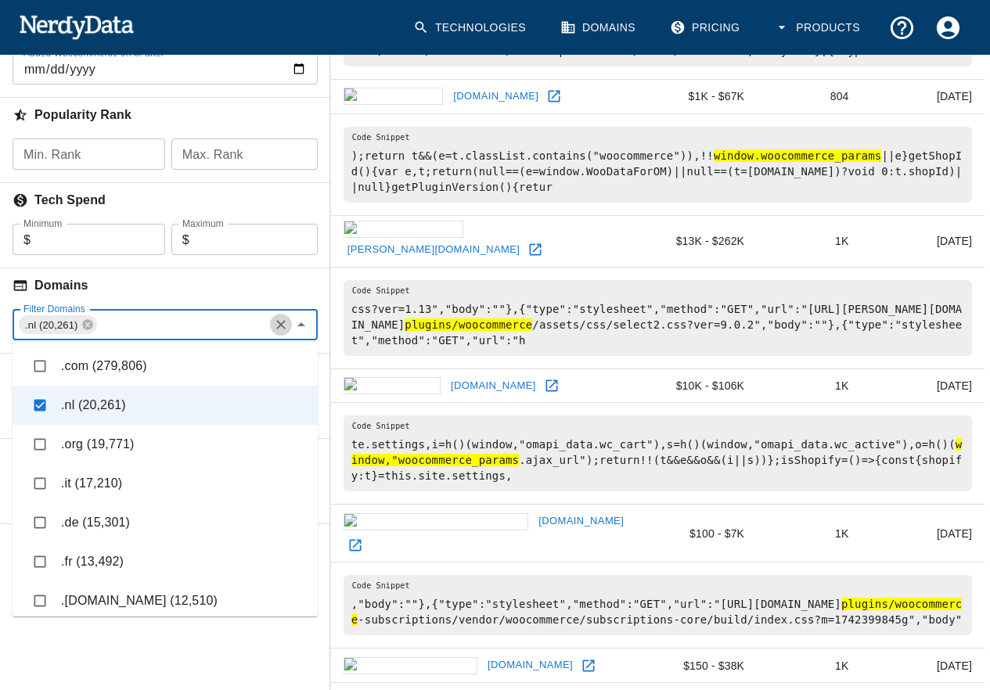
click at [276, 328] on icon "Clear" at bounding box center [281, 325] width 16 height 16
checkbox input "false"
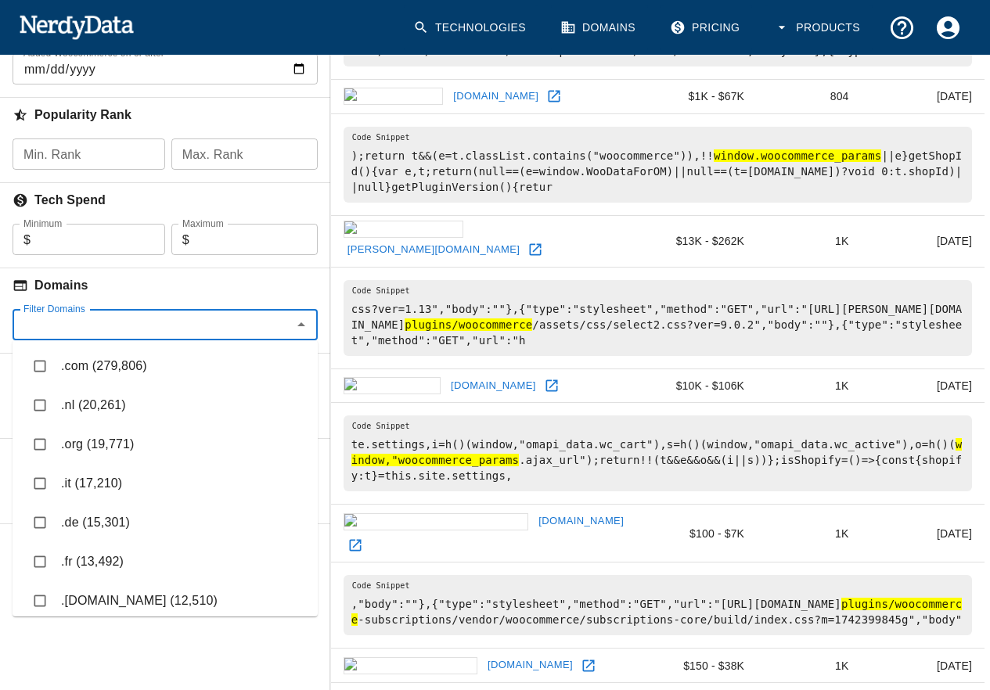
click at [259, 294] on h6 "Domains" at bounding box center [165, 286] width 330 height 34
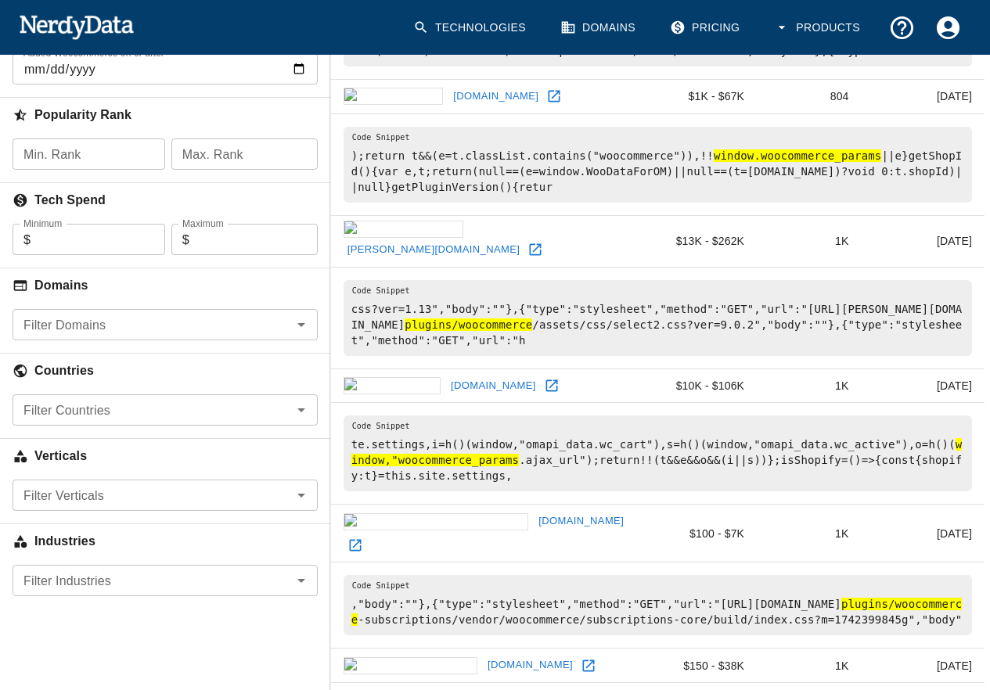
click at [283, 413] on input "Filter Countries" at bounding box center [152, 410] width 270 height 22
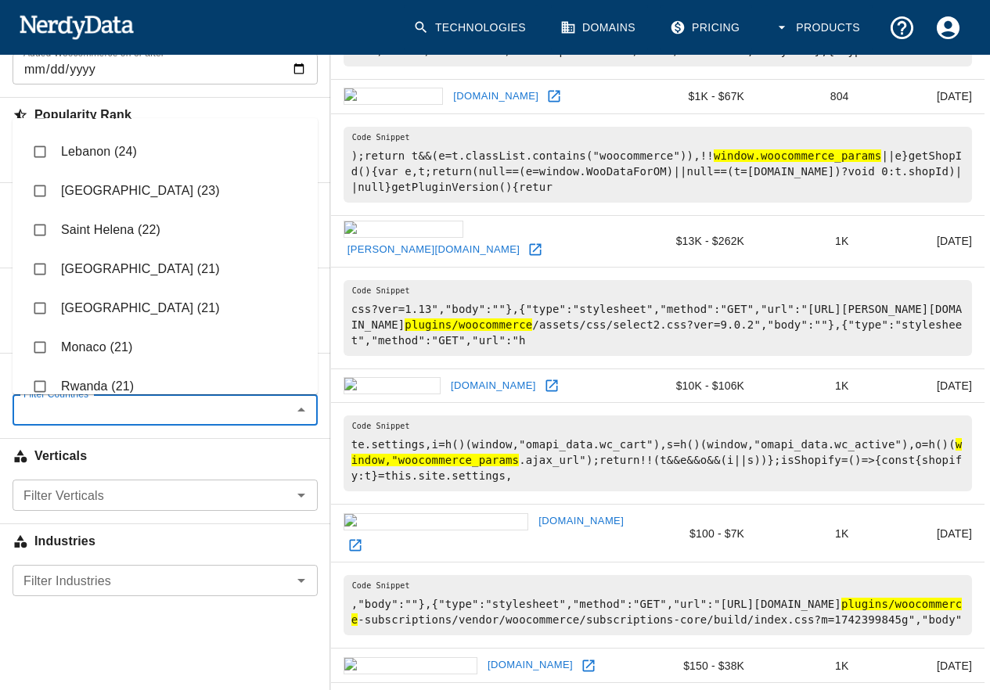
scroll to position [8171, 0]
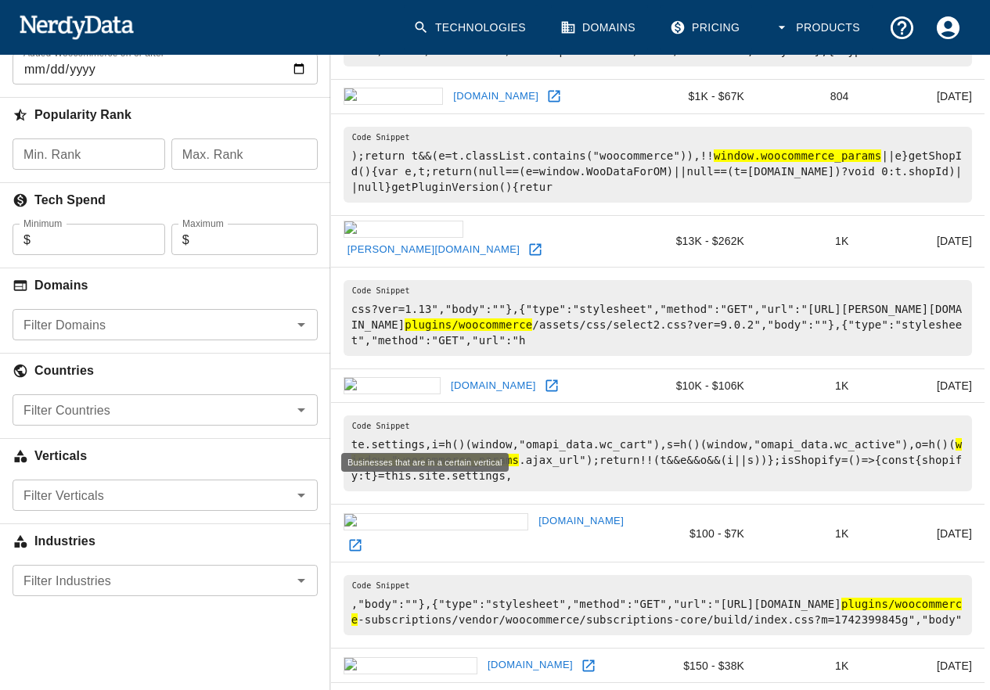
click at [225, 461] on h6 "Verticals" at bounding box center [165, 456] width 330 height 34
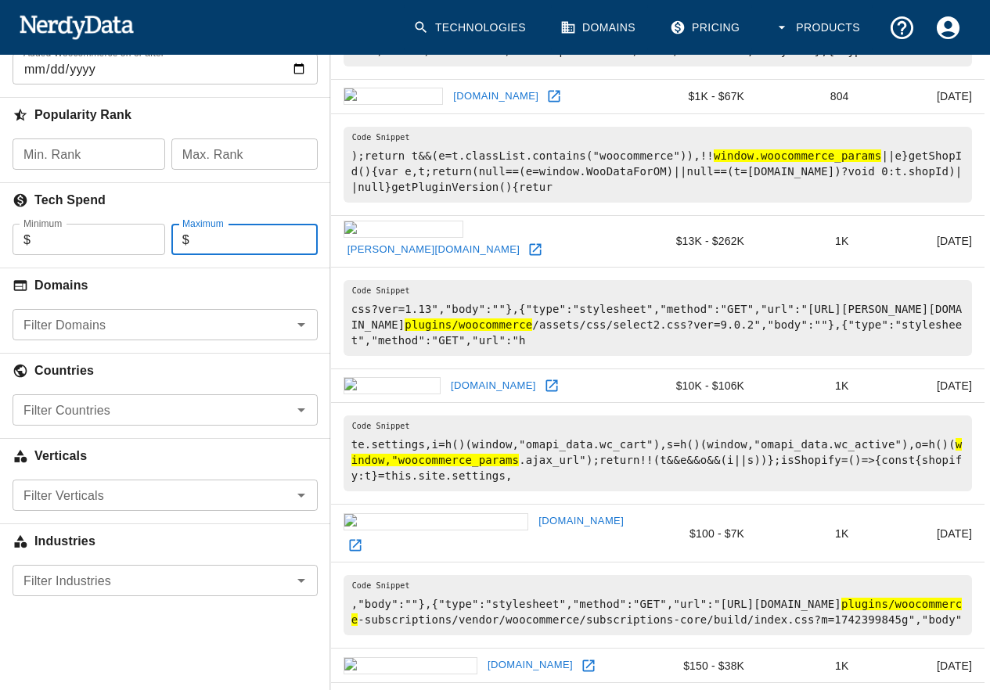
click at [280, 254] on input "Maximum" at bounding box center [253, 239] width 128 height 31
click at [265, 141] on input "Max. Rank" at bounding box center [244, 154] width 146 height 31
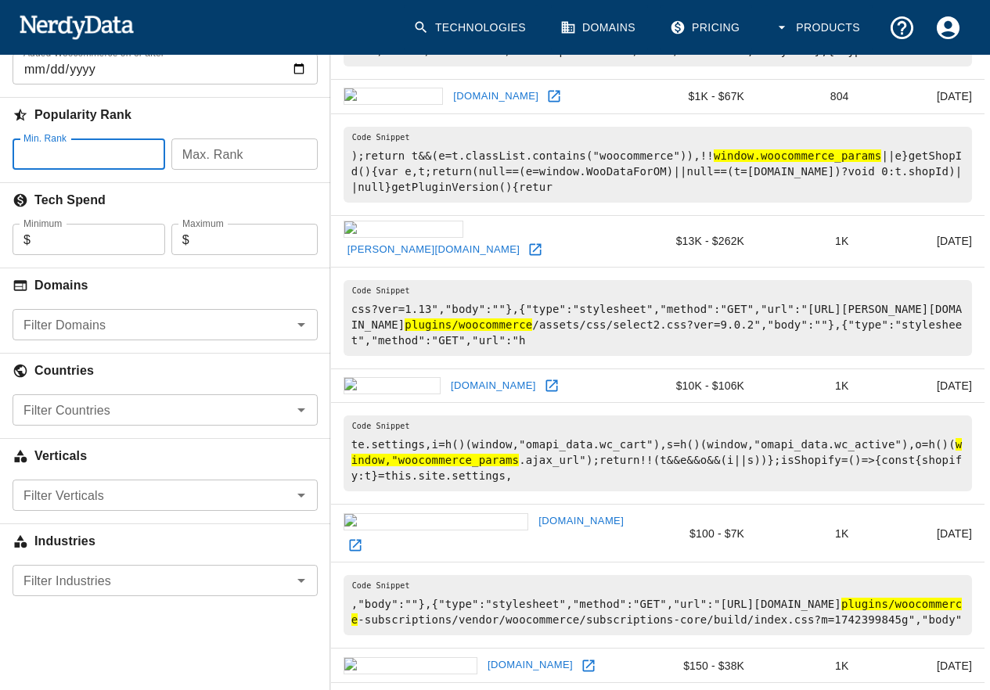
click at [96, 146] on input "Min. Rank" at bounding box center [89, 154] width 153 height 31
click at [144, 144] on input "Min. Rank" at bounding box center [89, 154] width 153 height 31
type input "1"
click at [124, 146] on input "1" at bounding box center [69, 154] width 112 height 31
click at [234, 155] on input "Max. Rank" at bounding box center [244, 154] width 146 height 31
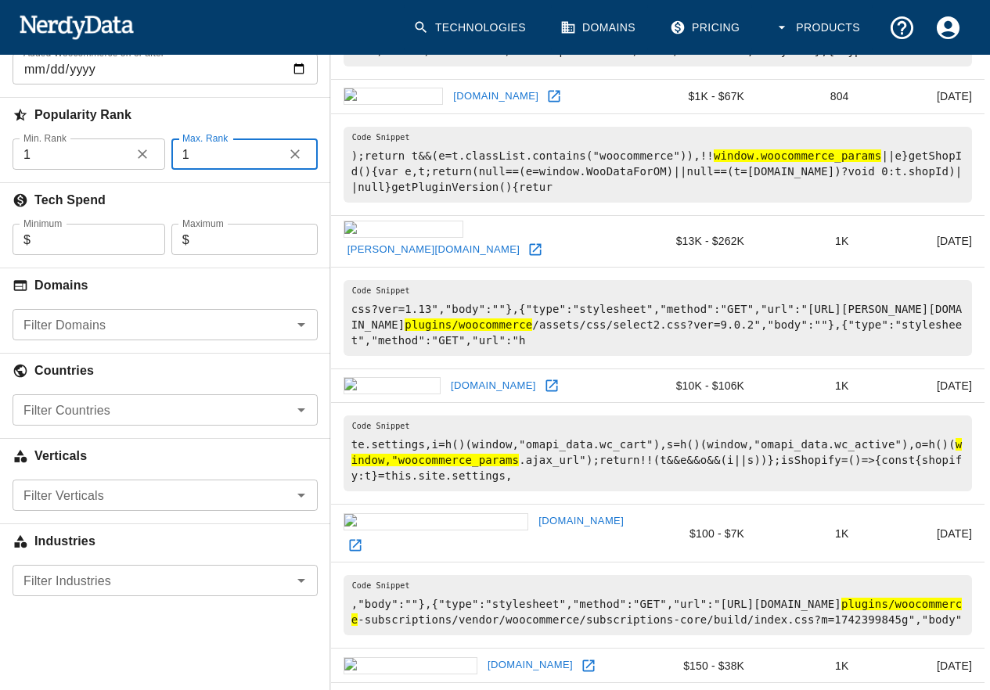
type input "1"
click at [277, 150] on input "1" at bounding box center [224, 154] width 106 height 31
click at [300, 150] on icon "button" at bounding box center [295, 154] width 16 height 16
type input "1"
click at [300, 149] on input "1" at bounding box center [244, 154] width 146 height 31
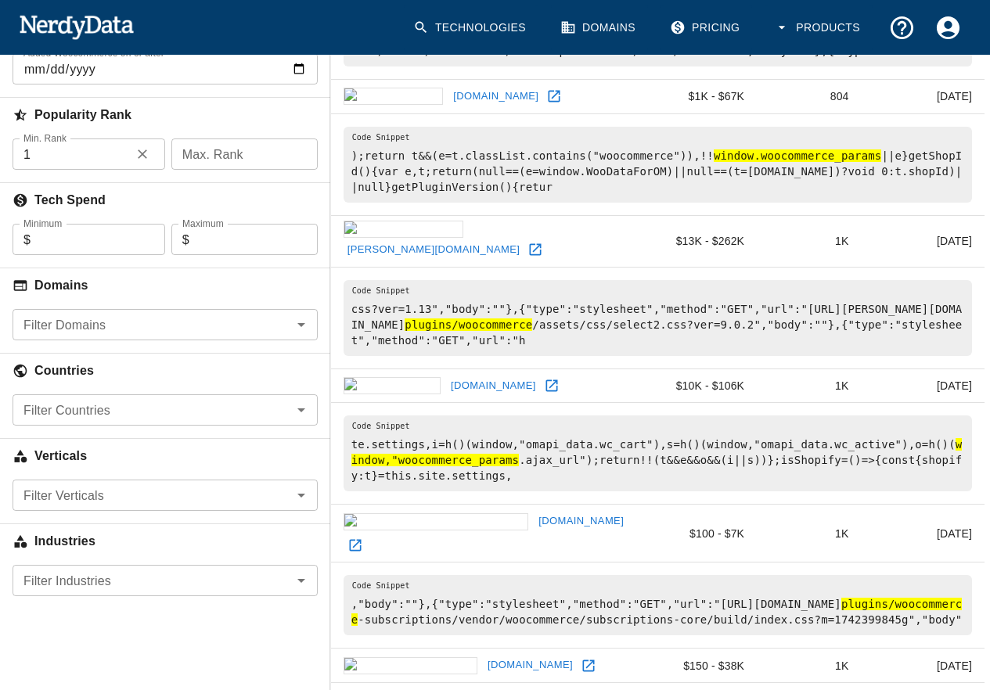
click at [247, 151] on input "Max. Rank" at bounding box center [244, 154] width 146 height 31
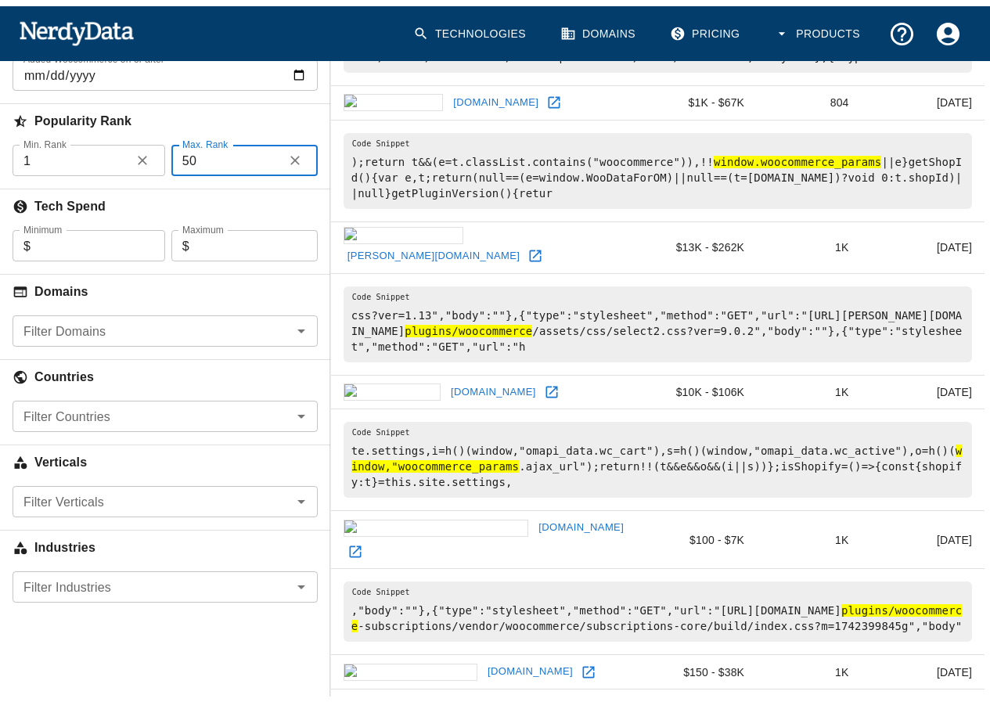
scroll to position [78, 0]
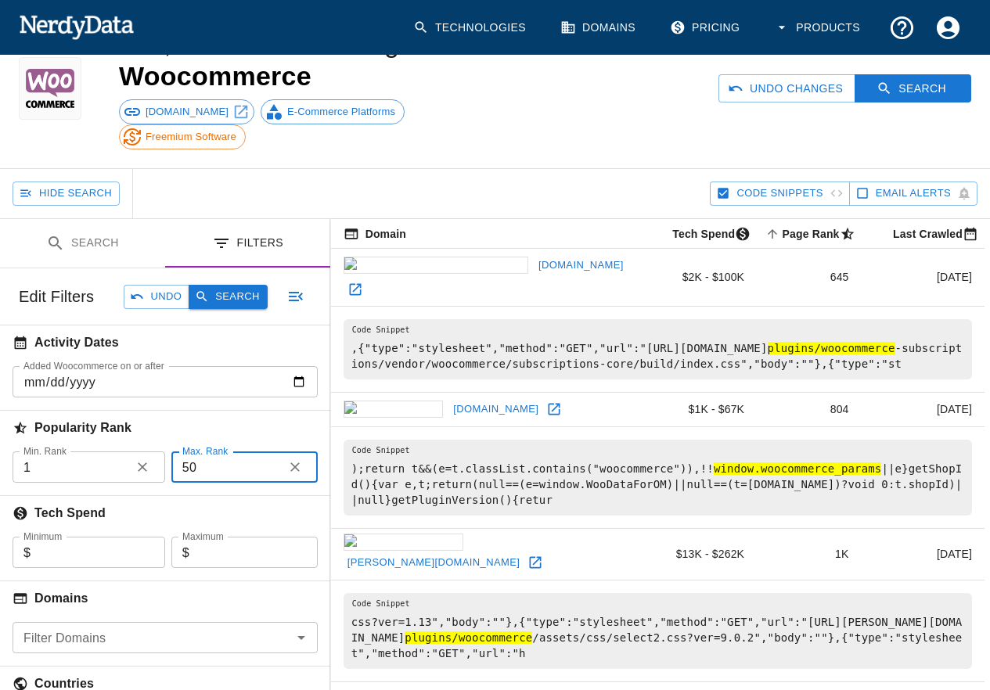
type input "50"
click at [249, 293] on button "Search" at bounding box center [228, 297] width 78 height 24
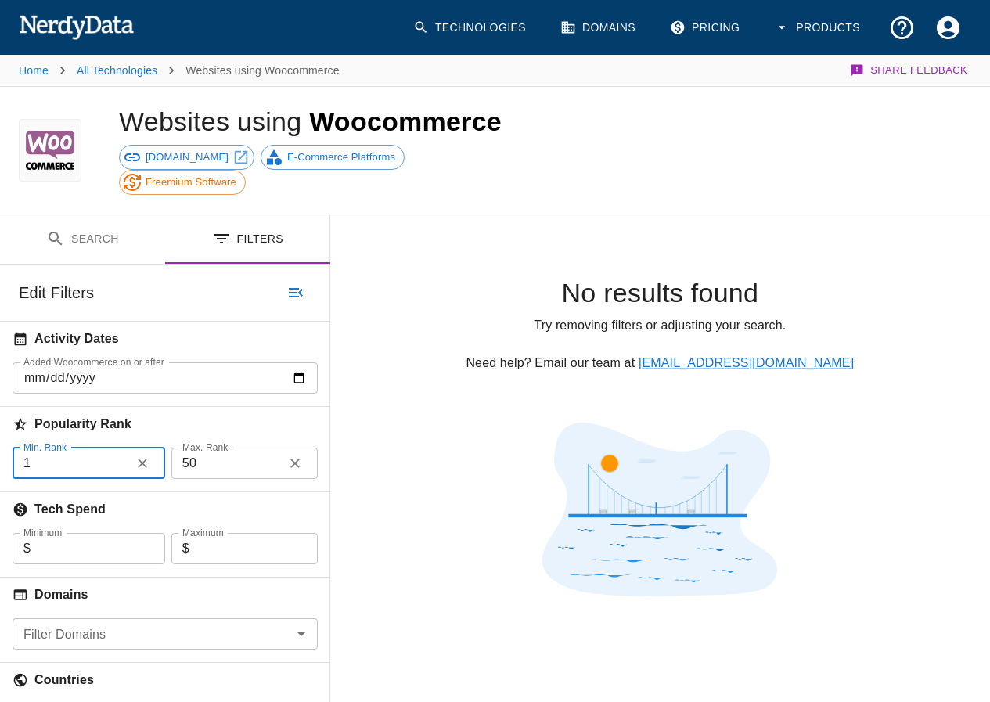
drag, startPoint x: 92, startPoint y: 467, endPoint x: 0, endPoint y: 462, distance: 92.5
click at [0, 462] on div "Min. Rank 1 Min. Rank" at bounding box center [82, 463] width 165 height 31
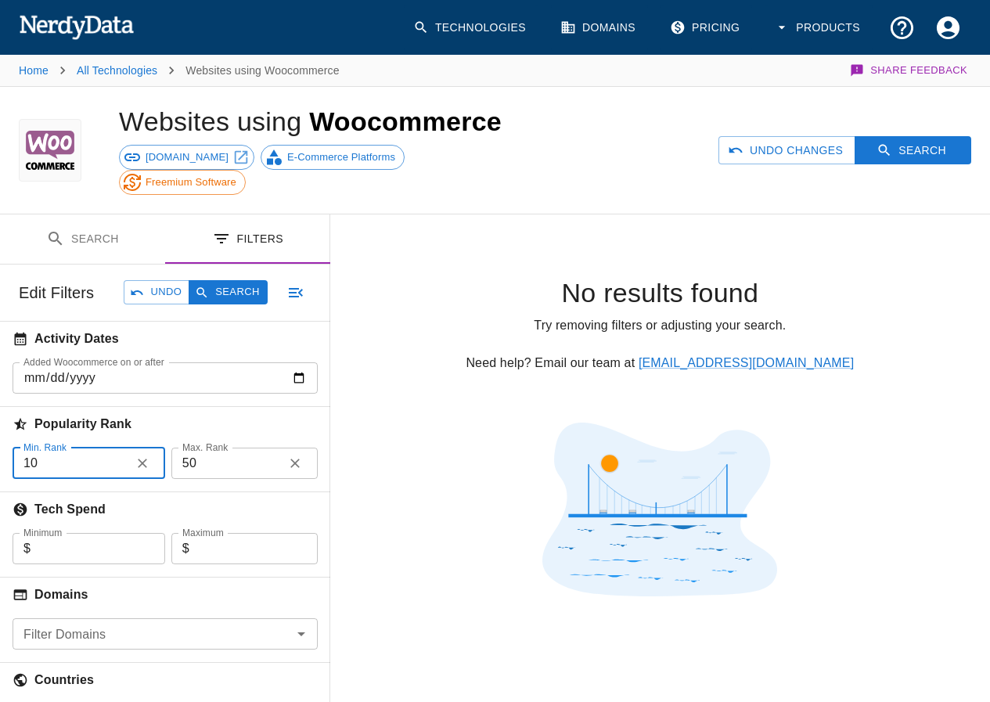
type input "10"
click at [238, 462] on input "50" at bounding box center [224, 463] width 106 height 31
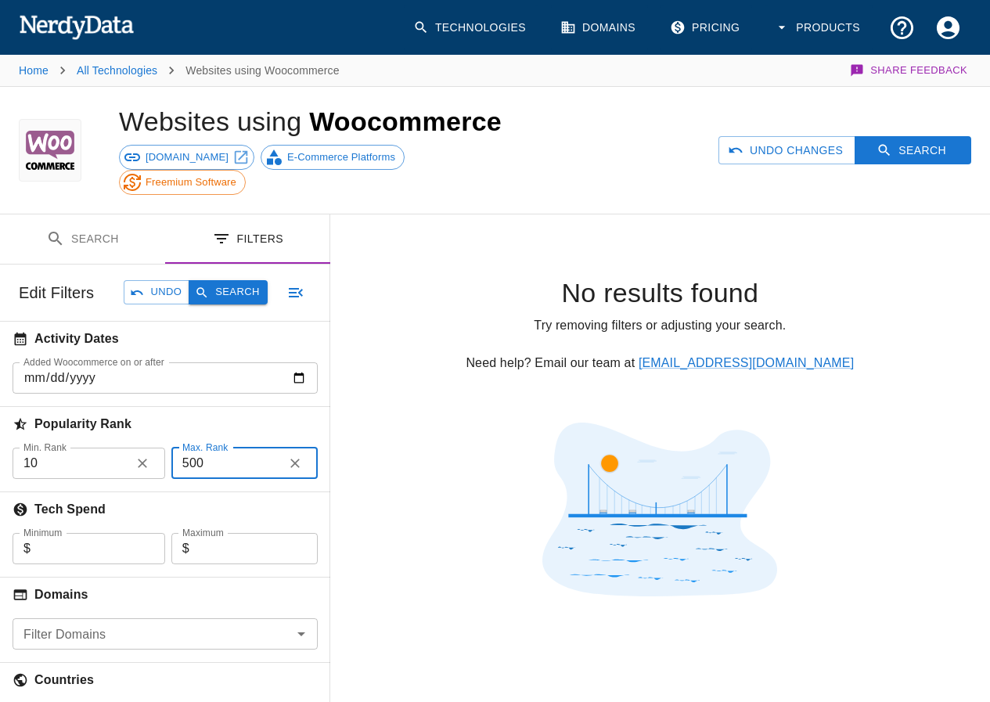
type input "500"
click at [251, 299] on button "Search" at bounding box center [228, 292] width 78 height 24
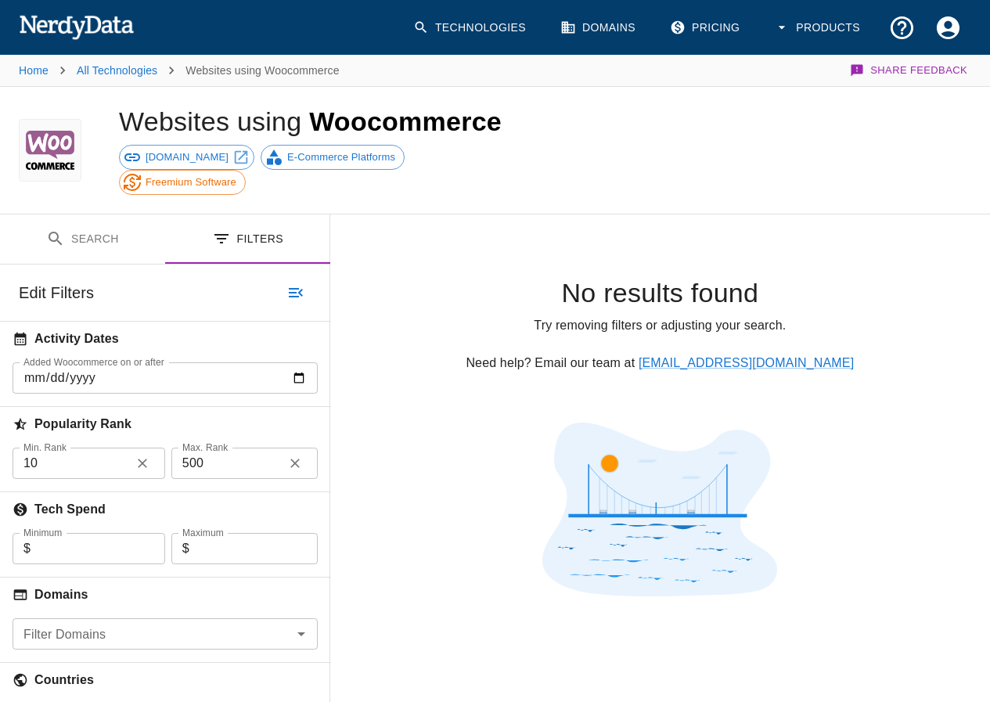
click at [285, 465] on button "button" at bounding box center [294, 463] width 23 height 23
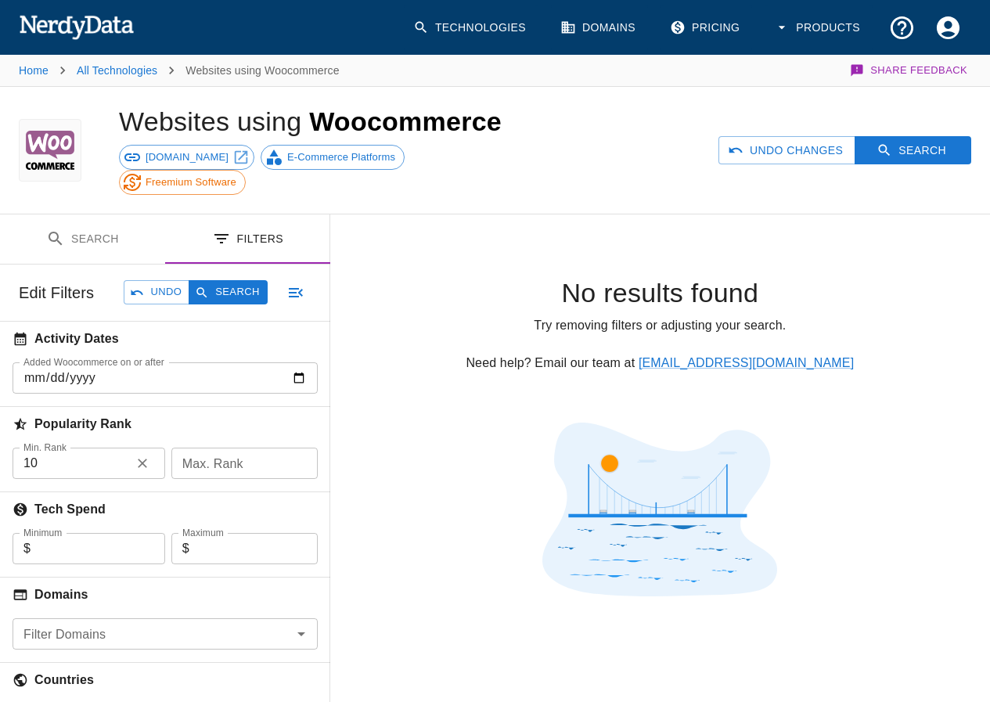
click at [139, 464] on icon "button" at bounding box center [143, 464] width 16 height 16
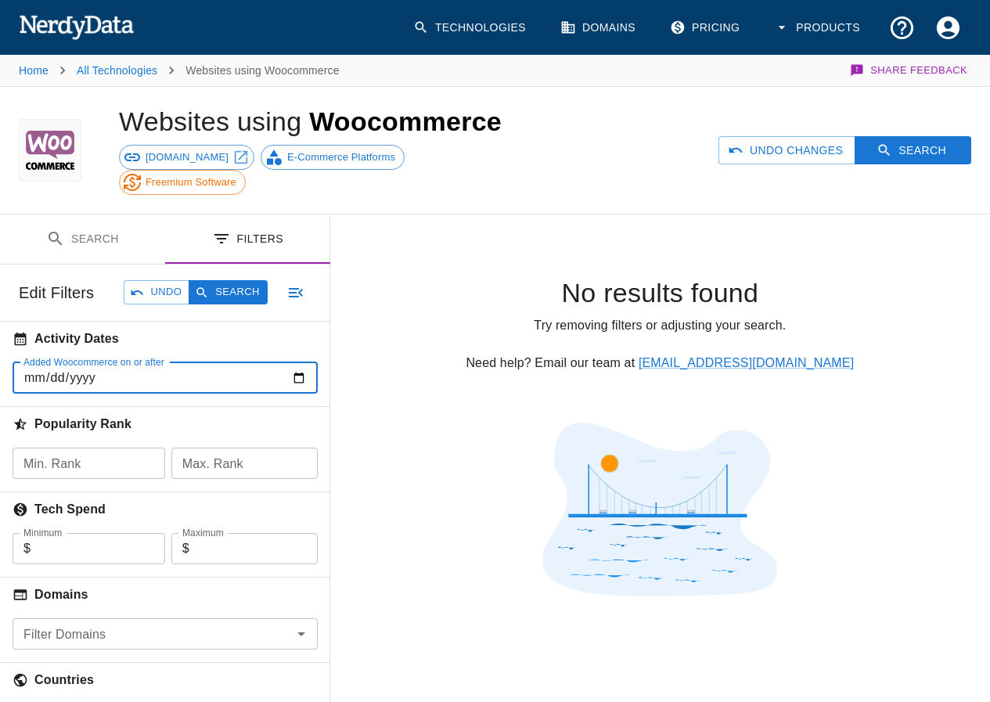
click at [294, 379] on input "Added Woocommerce on or after" at bounding box center [165, 377] width 305 height 31
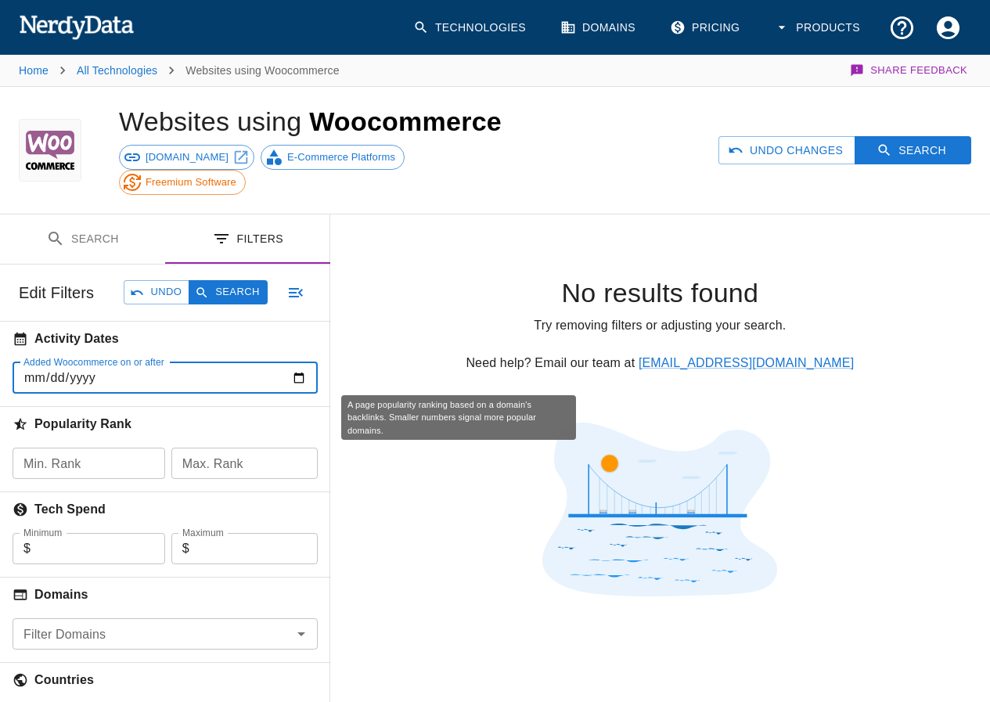
type input "[DATE]"
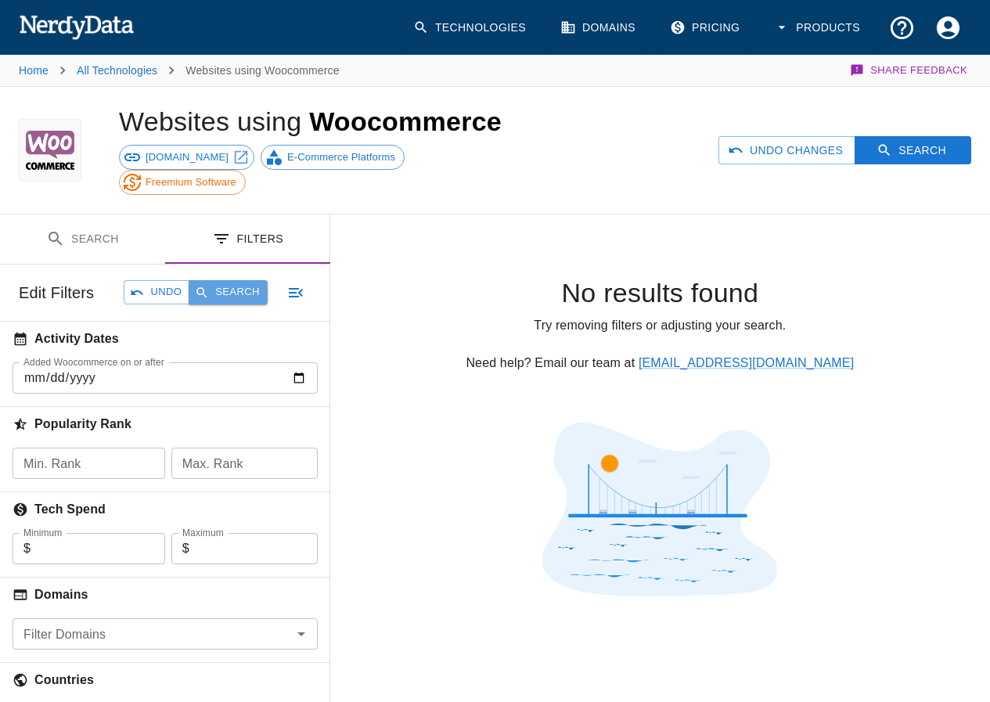
click at [252, 283] on button "Search" at bounding box center [228, 292] width 78 height 24
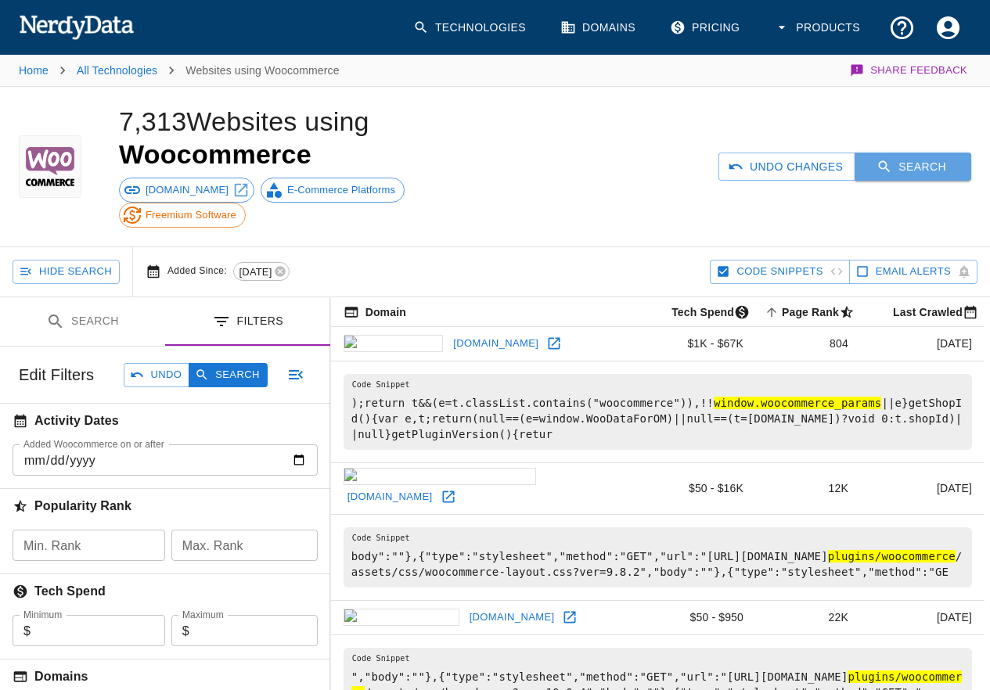
click at [905, 172] on button "Search" at bounding box center [913, 167] width 117 height 29
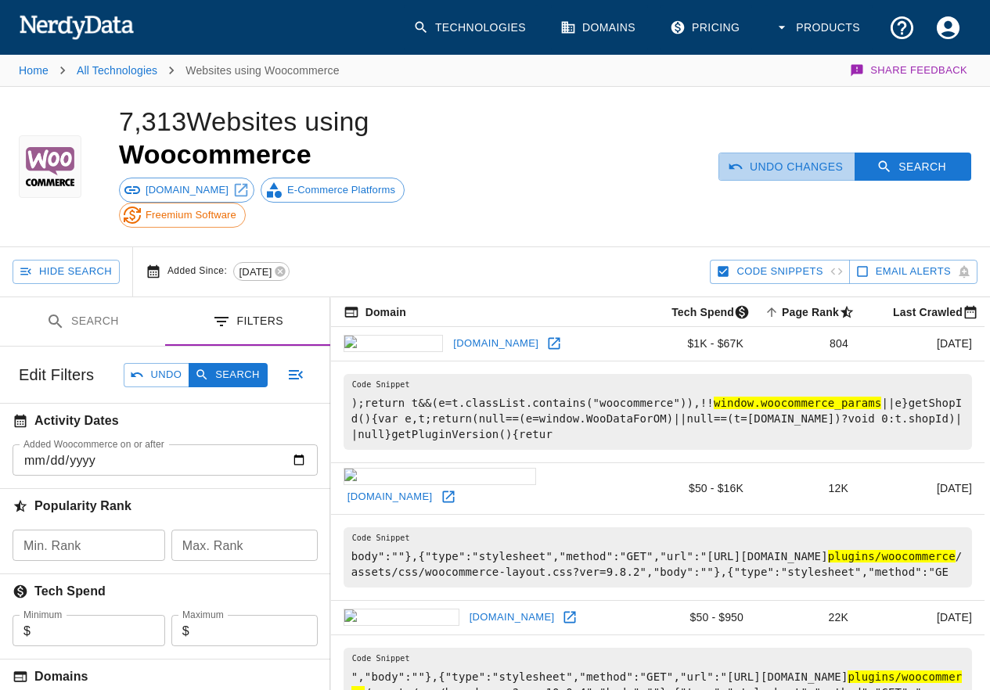
click at [849, 170] on button "Undo Changes" at bounding box center [787, 167] width 137 height 29
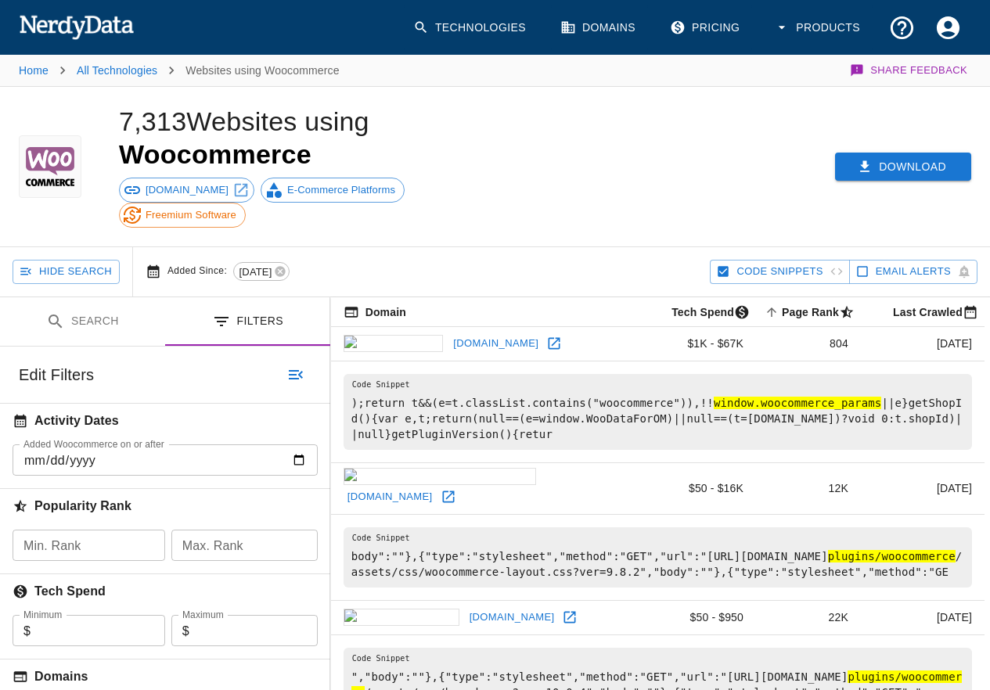
click at [869, 168] on icon "button" at bounding box center [865, 167] width 16 height 16
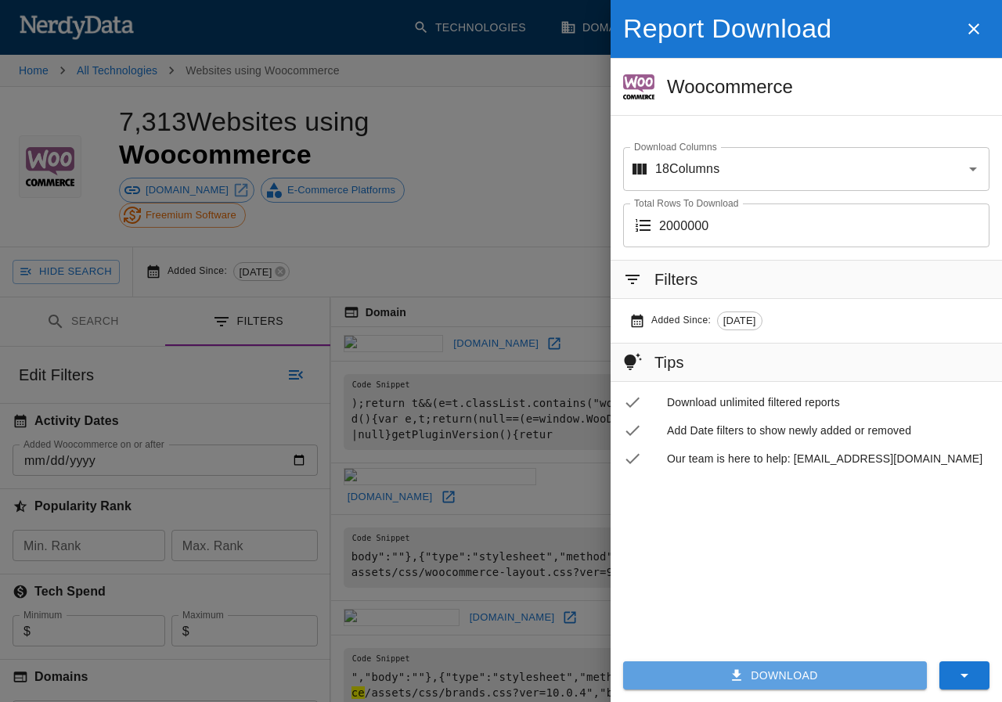
click at [758, 671] on button "Download" at bounding box center [775, 676] width 304 height 29
